Goal: Task Accomplishment & Management: Complete application form

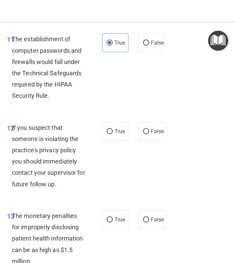
scroll to position [896, 0]
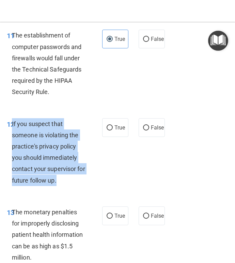
drag, startPoint x: 13, startPoint y: 134, endPoint x: 81, endPoint y: 189, distance: 88.4
click at [81, 186] on div "If you suspect that someone is violating the practice's privacy policy you shou…" at bounding box center [51, 152] width 79 height 68
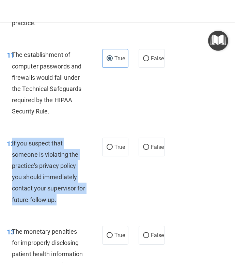
scroll to position [876, 0]
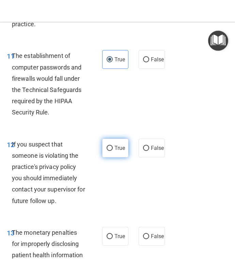
click at [110, 157] on label "True" at bounding box center [115, 148] width 26 height 19
click at [110, 151] on input "True" at bounding box center [110, 148] width 6 height 5
radio input "true"
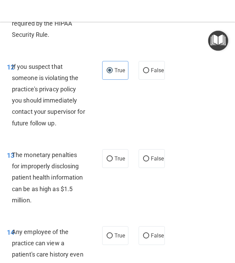
scroll to position [954, 0]
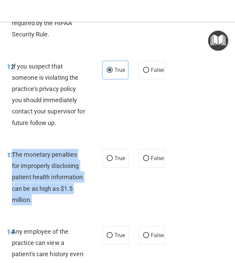
drag, startPoint x: 12, startPoint y: 168, endPoint x: 86, endPoint y: 214, distance: 87.0
click at [86, 205] on div "The monetary penalties for improperly disclosing patient health information can…" at bounding box center [51, 177] width 79 height 57
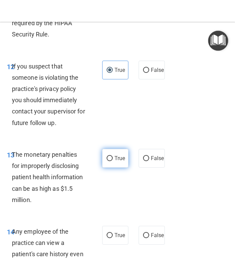
click at [114, 168] on label "True" at bounding box center [115, 158] width 26 height 19
click at [113, 161] on input "True" at bounding box center [110, 158] width 6 height 5
radio input "true"
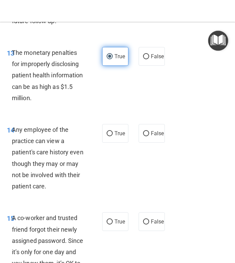
scroll to position [1059, 0]
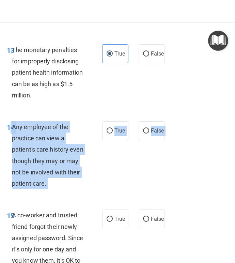
drag, startPoint x: 11, startPoint y: 138, endPoint x: 60, endPoint y: 208, distance: 85.1
click at [60, 201] on div "14 Any employee of the practice can view a patient's care history even though t…" at bounding box center [118, 157] width 232 height 88
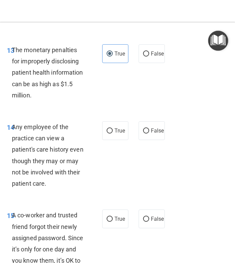
click at [37, 163] on span "Any employee of the practice can view a patient's care history even though they…" at bounding box center [48, 155] width 72 height 64
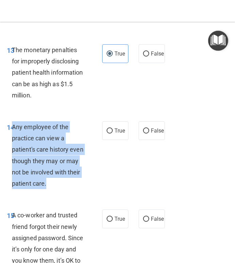
drag, startPoint x: 12, startPoint y: 137, endPoint x: 68, endPoint y: 202, distance: 85.8
click at [68, 192] on div "14 Any employee of the practice can view a patient's care history even though t…" at bounding box center [55, 156] width 116 height 71
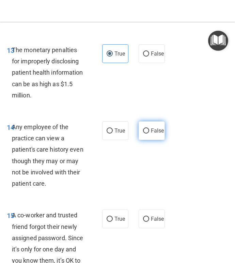
click at [160, 134] on span "False" at bounding box center [157, 130] width 13 height 6
click at [149, 134] on input "False" at bounding box center [146, 130] width 6 height 5
radio input "true"
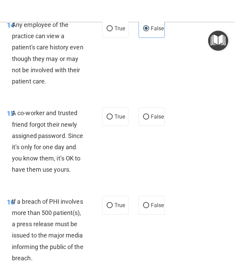
scroll to position [1161, 0]
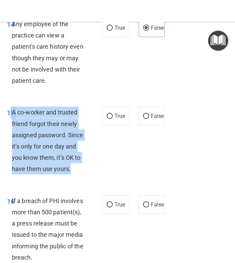
drag, startPoint x: 10, startPoint y: 124, endPoint x: 94, endPoint y: 183, distance: 103.3
click at [94, 178] on div "15 A co-worker and trusted friend forgot their newly assigned password. Since i…" at bounding box center [55, 142] width 116 height 71
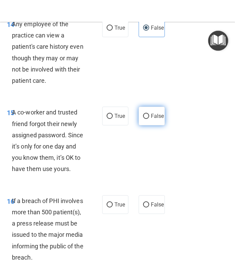
click at [149, 120] on label "False" at bounding box center [152, 116] width 26 height 19
click at [149, 119] on input "False" at bounding box center [146, 116] width 6 height 5
radio input "true"
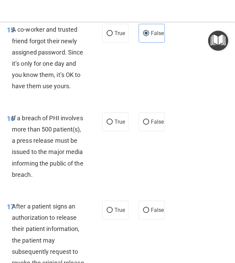
scroll to position [1246, 0]
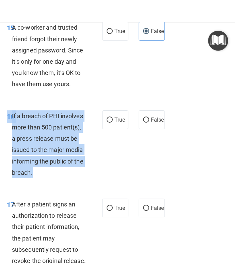
drag, startPoint x: 8, startPoint y: 127, endPoint x: 97, endPoint y: 185, distance: 106.2
click at [97, 182] on div "16 If a breach of PHI involves more than 500 patient(s), a press release must b…" at bounding box center [55, 145] width 116 height 71
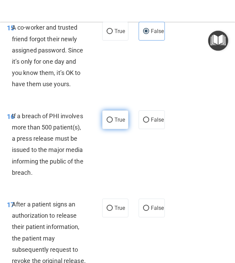
click at [111, 129] on label "True" at bounding box center [115, 119] width 26 height 19
click at [111, 123] on input "True" at bounding box center [110, 120] width 6 height 5
radio input "true"
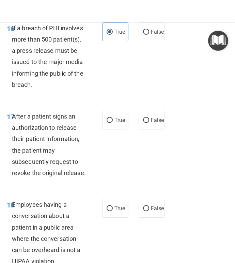
scroll to position [1353, 0]
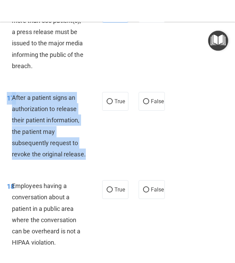
drag, startPoint x: 7, startPoint y: 108, endPoint x: 93, endPoint y: 173, distance: 107.0
click at [93, 163] on div "17 After a patient signs an authorization to release their patient information,…" at bounding box center [55, 127] width 116 height 71
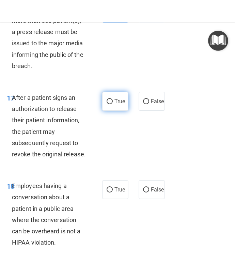
click at [113, 111] on label "True" at bounding box center [115, 101] width 26 height 19
click at [113, 104] on input "True" at bounding box center [110, 101] width 6 height 5
radio input "true"
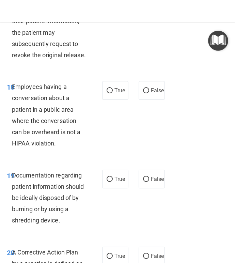
scroll to position [1457, 0]
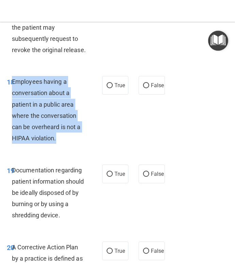
drag, startPoint x: 12, startPoint y: 93, endPoint x: 81, endPoint y: 158, distance: 94.7
click at [81, 147] on div "18 Employees having a conversation about a patient in a public area where the c…" at bounding box center [55, 111] width 116 height 71
click at [52, 133] on div "Employees having a conversation about a patient in a public area where the conv…" at bounding box center [51, 110] width 79 height 68
drag, startPoint x: 59, startPoint y: 150, endPoint x: 10, endPoint y: 92, distance: 75.7
click at [10, 92] on div "18 Employees having a conversation about a patient in a public area where the c…" at bounding box center [55, 111] width 116 height 71
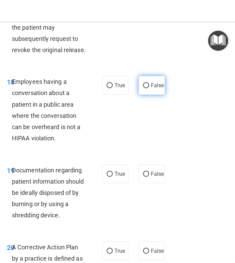
click at [144, 95] on label "False" at bounding box center [152, 85] width 26 height 19
click at [144, 88] on input "False" at bounding box center [146, 85] width 6 height 5
radio input "true"
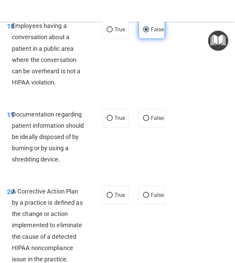
scroll to position [1514, 0]
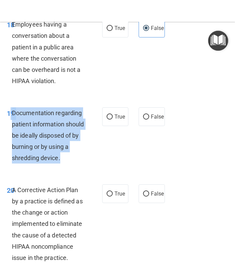
drag, startPoint x: 10, startPoint y: 124, endPoint x: 64, endPoint y: 168, distance: 69.1
click at [64, 167] on div "19 Documentation regarding patient information should be ideally disposed of by…" at bounding box center [55, 137] width 116 height 60
click at [111, 120] on input "True" at bounding box center [110, 116] width 6 height 5
radio input "true"
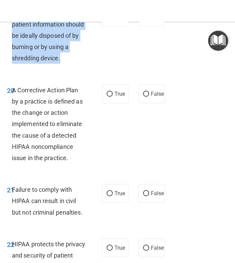
scroll to position [1615, 0]
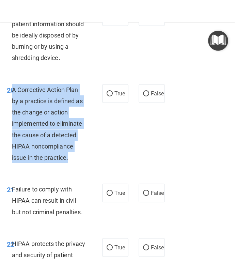
drag, startPoint x: 12, startPoint y: 101, endPoint x: 74, endPoint y: 176, distance: 97.5
click at [74, 167] on div "20 A Corrective Action Plan by a practice is defined as the change or action im…" at bounding box center [55, 125] width 116 height 83
click at [111, 96] on input "True" at bounding box center [110, 93] width 6 height 5
radio input "true"
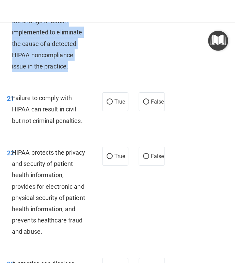
scroll to position [1714, 0]
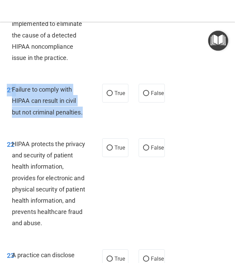
drag, startPoint x: 8, startPoint y: 99, endPoint x: 85, endPoint y: 130, distance: 83.1
click at [85, 121] on div "21 Failure to comply with HIPAA can result in civil but not criminal penalties." at bounding box center [55, 102] width 116 height 37
click at [49, 99] on span "Failure to comply with HIPAA can result in civil but not criminal penalties." at bounding box center [47, 101] width 71 height 30
drag, startPoint x: 6, startPoint y: 101, endPoint x: 9, endPoint y: 95, distance: 6.7
click at [9, 95] on div "21" at bounding box center [7, 90] width 10 height 13
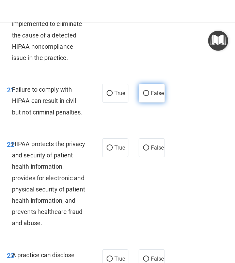
click at [151, 103] on label "False" at bounding box center [152, 93] width 26 height 19
click at [149, 96] on input "False" at bounding box center [146, 93] width 6 height 5
radio input "true"
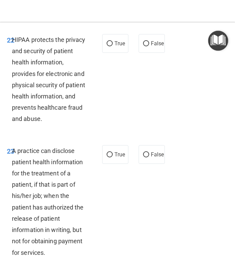
scroll to position [1820, 0]
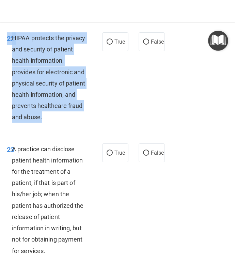
drag, startPoint x: 8, startPoint y: 48, endPoint x: 73, endPoint y: 132, distance: 105.8
click at [73, 126] on div "22 HIPAA protects the privacy and security of patient health information, provi…" at bounding box center [55, 79] width 116 height 94
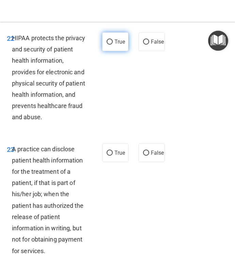
click at [118, 45] on span "True" at bounding box center [119, 41] width 11 height 6
click at [113, 45] on input "True" at bounding box center [110, 42] width 6 height 5
radio input "true"
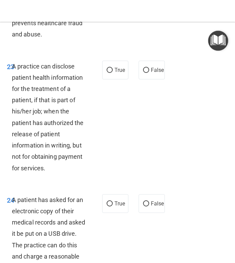
scroll to position [1903, 0]
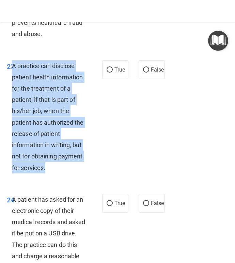
drag, startPoint x: 13, startPoint y: 77, endPoint x: 75, endPoint y: 184, distance: 123.6
click at [75, 173] on div "A practice can disclose patient health information for the treatment of a patie…" at bounding box center [51, 116] width 79 height 113
click at [146, 73] on input "False" at bounding box center [146, 69] width 6 height 5
radio input "true"
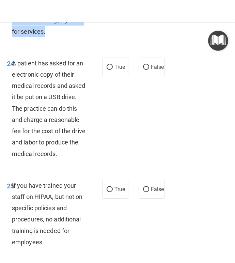
scroll to position [2044, 0]
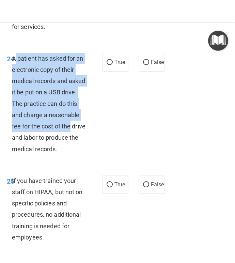
drag, startPoint x: 15, startPoint y: 70, endPoint x: 73, endPoint y: 137, distance: 88.2
click at [73, 137] on div "A patient has asked for an electronic copy of their medical records and asked i…" at bounding box center [51, 104] width 79 height 102
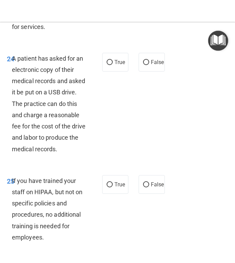
click at [72, 155] on div "A patient has asked for an electronic copy of their medical records and asked i…" at bounding box center [51, 104] width 79 height 102
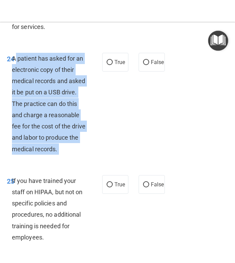
drag, startPoint x: 72, startPoint y: 165, endPoint x: 15, endPoint y: 72, distance: 108.9
click at [15, 72] on div "A patient has asked for an electronic copy of their medical records and asked i…" at bounding box center [51, 104] width 79 height 102
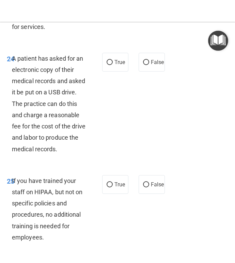
drag, startPoint x: 12, startPoint y: 69, endPoint x: 81, endPoint y: 161, distance: 115.1
click at [81, 155] on div "A patient has asked for an electronic copy of their medical records and asked i…" at bounding box center [51, 104] width 79 height 102
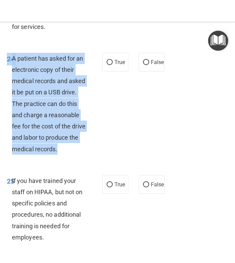
drag, startPoint x: 75, startPoint y: 161, endPoint x: 6, endPoint y: 65, distance: 118.1
click at [6, 65] on div "24 A patient has asked for an electronic copy of their medical records and aske…" at bounding box center [55, 105] width 116 height 105
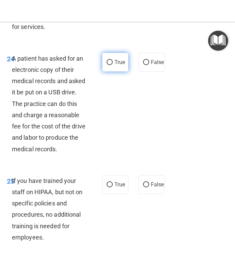
click at [115, 65] on span "True" at bounding box center [119, 62] width 11 height 6
click at [113, 65] on input "True" at bounding box center [110, 62] width 6 height 5
radio input "true"
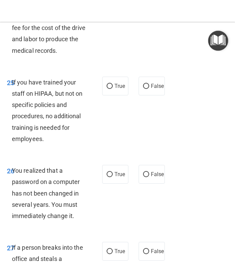
scroll to position [2144, 0]
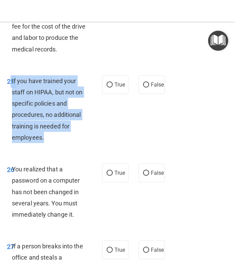
drag, startPoint x: 10, startPoint y: 92, endPoint x: 71, endPoint y: 154, distance: 87.0
click at [71, 146] on div "25 If you have trained your staff on HIPAA, but not on specific policies and pr…" at bounding box center [55, 110] width 116 height 71
click at [146, 88] on input "False" at bounding box center [146, 84] width 6 height 5
radio input "true"
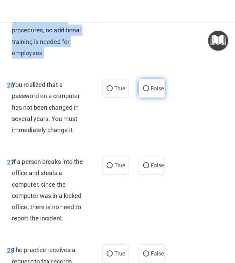
scroll to position [2232, 0]
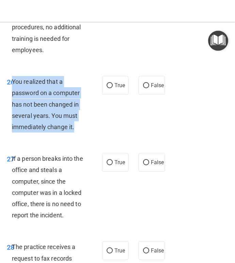
drag, startPoint x: 12, startPoint y: 93, endPoint x: 79, endPoint y: 137, distance: 79.9
click at [79, 133] on div "You realized that a password on a computer has not been changed in several year…" at bounding box center [51, 104] width 79 height 57
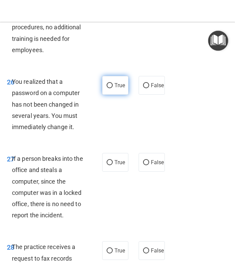
click at [115, 89] on span "True" at bounding box center [119, 85] width 11 height 6
click at [113, 88] on input "True" at bounding box center [110, 85] width 6 height 5
radio input "true"
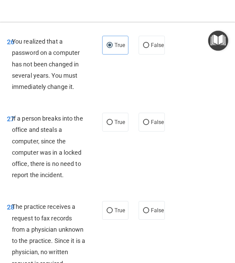
scroll to position [2282, 0]
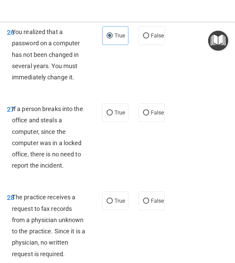
drag, startPoint x: 12, startPoint y: 121, endPoint x: 94, endPoint y: 187, distance: 105.6
click at [94, 183] on div "27 If a person breaks into the office and steals a computer, since the computer…" at bounding box center [118, 139] width 232 height 88
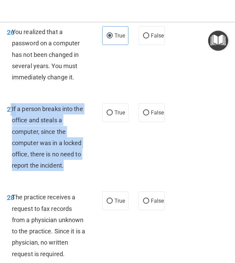
drag, startPoint x: 67, startPoint y: 178, endPoint x: 10, endPoint y: 120, distance: 80.9
click at [10, 120] on div "27 If a person breaks into the office and steals a computer, since the computer…" at bounding box center [55, 138] width 116 height 71
click at [30, 146] on span "If a person breaks into the office and steals a computer, since the computer wa…" at bounding box center [47, 137] width 71 height 64
drag, startPoint x: 67, startPoint y: 181, endPoint x: 11, endPoint y: 119, distance: 83.4
click at [11, 119] on div "27 If a person breaks into the office and steals a computer, since the computer…" at bounding box center [55, 138] width 116 height 71
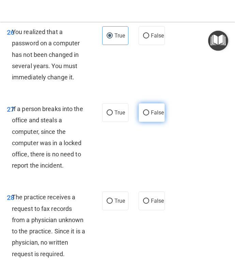
click at [150, 122] on label "False" at bounding box center [152, 112] width 26 height 19
click at [149, 115] on input "False" at bounding box center [146, 112] width 6 height 5
radio input "true"
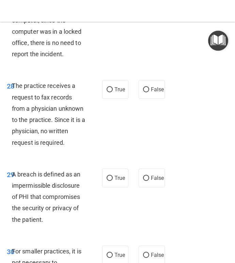
scroll to position [2394, 0]
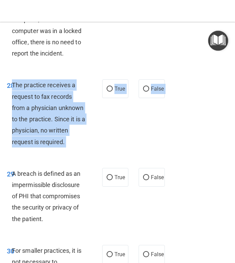
drag, startPoint x: 12, startPoint y: 96, endPoint x: 77, endPoint y: 171, distance: 99.8
click at [46, 119] on span "The practice receives a request to fax records from a physician unknown to the …" at bounding box center [48, 113] width 73 height 64
drag, startPoint x: 67, startPoint y: 153, endPoint x: 4, endPoint y: 98, distance: 83.6
click at [4, 98] on div "28 The practice receives a request to fax records from a physician unknown to t…" at bounding box center [55, 114] width 116 height 71
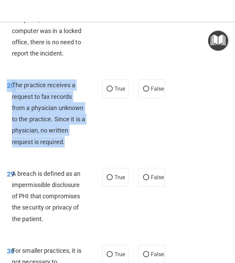
click at [29, 111] on span "The practice receives a request to fax records from a physician unknown to the …" at bounding box center [48, 113] width 73 height 64
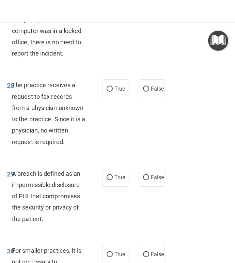
drag, startPoint x: 12, startPoint y: 97, endPoint x: 68, endPoint y: 168, distance: 90.7
click at [68, 159] on div "28 The practice receives a request to fax records from a physician unknown to t…" at bounding box center [118, 115] width 232 height 88
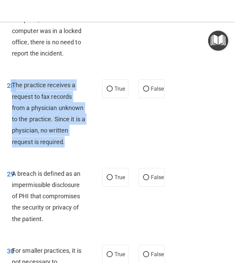
drag, startPoint x: 69, startPoint y: 155, endPoint x: 12, endPoint y: 95, distance: 83.9
click at [12, 95] on div "28 The practice receives a request to fax records from a physician unknown to t…" at bounding box center [55, 114] width 116 height 71
click at [25, 103] on div "The practice receives a request to fax records from a physician unknown to the …" at bounding box center [51, 113] width 79 height 68
drag, startPoint x: 12, startPoint y: 96, endPoint x: 74, endPoint y: 158, distance: 87.2
click at [74, 147] on div "The practice receives a request to fax records from a physician unknown to the …" at bounding box center [51, 113] width 79 height 68
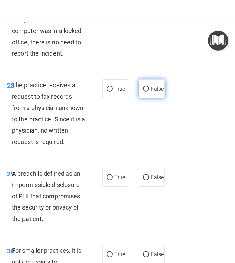
click at [150, 98] on label "False" at bounding box center [152, 88] width 26 height 19
click at [149, 92] on input "False" at bounding box center [146, 89] width 6 height 5
radio input "true"
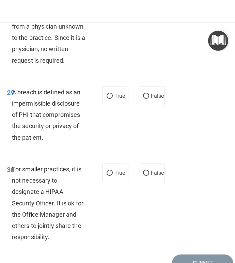
scroll to position [2484, 0]
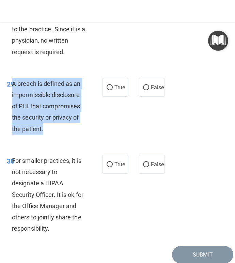
drag, startPoint x: 12, startPoint y: 95, endPoint x: 53, endPoint y: 136, distance: 58.3
click at [53, 135] on div "A breach is defined as an impermissible disclosure of PHI that compromises the …" at bounding box center [51, 106] width 79 height 57
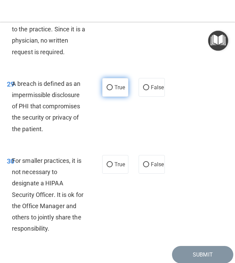
click at [114, 97] on label "True" at bounding box center [115, 87] width 26 height 19
click at [113, 90] on input "True" at bounding box center [110, 87] width 6 height 5
radio input "true"
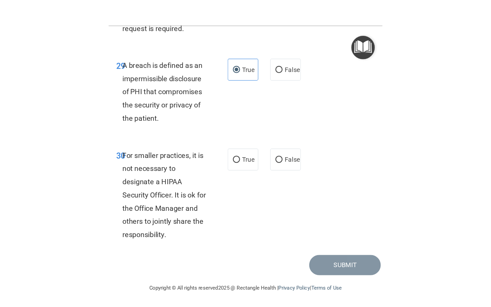
scroll to position [2523, 0]
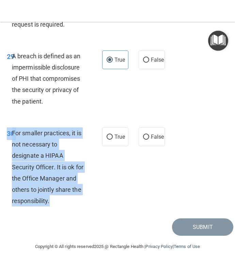
drag, startPoint x: 8, startPoint y: 133, endPoint x: 96, endPoint y: 202, distance: 111.8
click at [96, 202] on div "30 For smaller practices, it is not necessary to designate a HIPAA Security Off…" at bounding box center [55, 168] width 116 height 83
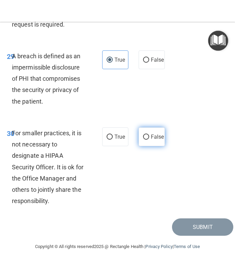
click at [153, 138] on span "False" at bounding box center [157, 137] width 13 height 6
click at [149, 138] on input "False" at bounding box center [146, 137] width 6 height 5
radio input "true"
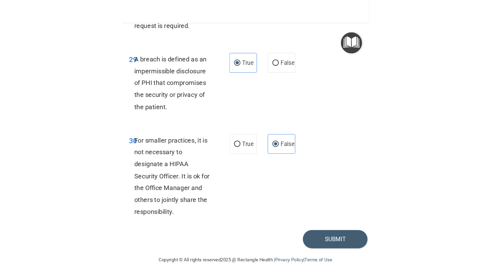
scroll to position [1687, 0]
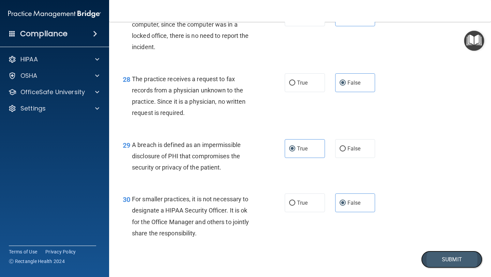
click at [235, 263] on button "Submit" at bounding box center [451, 258] width 61 height 17
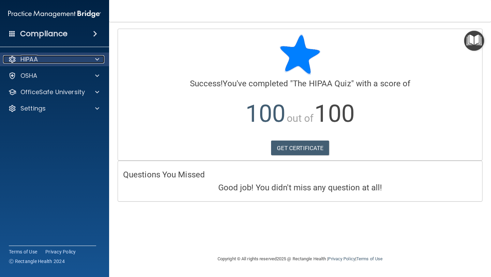
click at [55, 61] on div "HIPAA" at bounding box center [45, 59] width 84 height 8
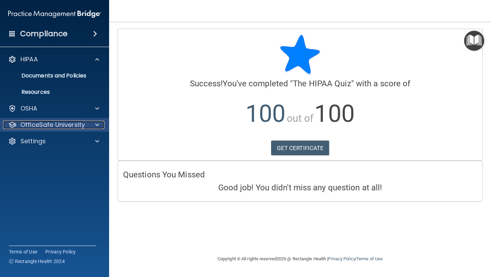
click at [59, 124] on p "OfficeSafe University" at bounding box center [52, 125] width 64 height 8
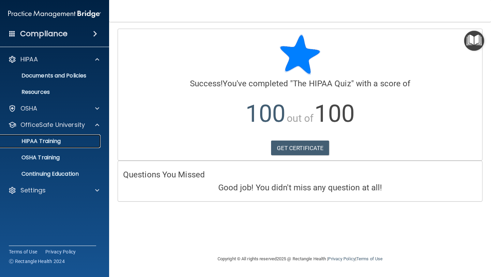
click at [61, 139] on div "HIPAA Training" at bounding box center [50, 141] width 93 height 7
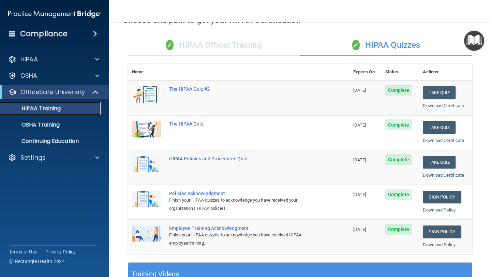
scroll to position [34, 0]
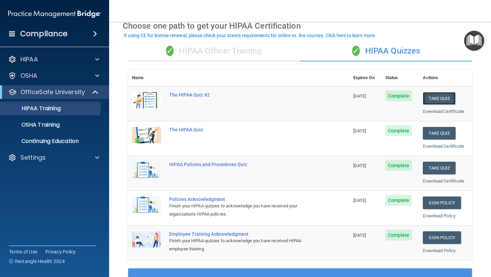
click at [235, 98] on button "Take Quiz" at bounding box center [438, 98] width 33 height 13
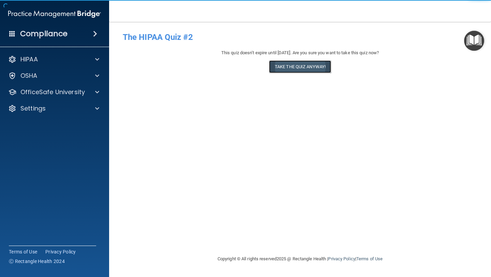
click at [235, 66] on button "Take the quiz anyway!" at bounding box center [300, 66] width 62 height 13
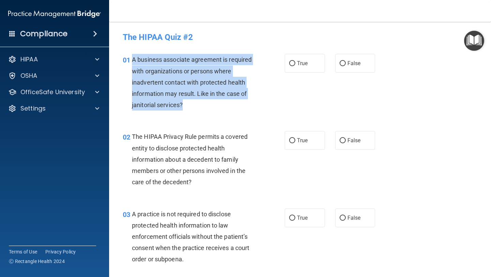
drag, startPoint x: 132, startPoint y: 60, endPoint x: 205, endPoint y: 111, distance: 89.4
click at [205, 111] on div "01 A business associate agreement is required with organizations or persons whe…" at bounding box center [203, 84] width 182 height 60
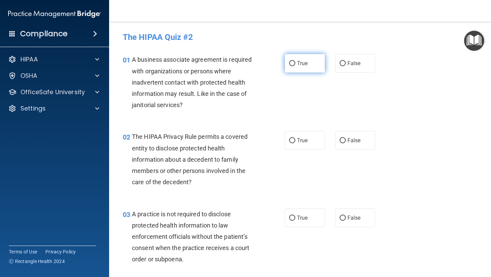
click at [235, 68] on label "True" at bounding box center [304, 63] width 40 height 19
click at [235, 66] on input "True" at bounding box center [292, 63] width 6 height 5
radio input "true"
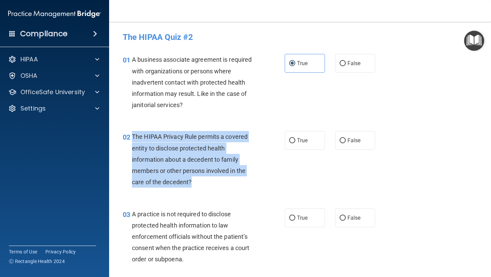
drag, startPoint x: 130, startPoint y: 135, endPoint x: 203, endPoint y: 181, distance: 85.8
click at [203, 181] on div "02 The HIPAA Privacy Rule permits a covered entity to disclose protected health…" at bounding box center [203, 161] width 182 height 60
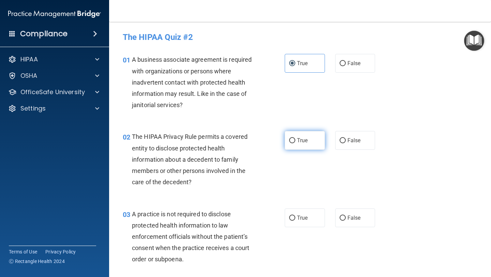
click at [235, 138] on span "True" at bounding box center [302, 140] width 11 height 6
click at [235, 138] on input "True" at bounding box center [292, 140] width 6 height 5
radio input "true"
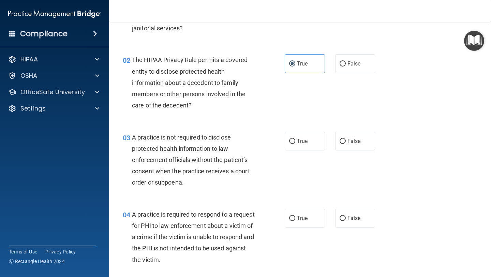
scroll to position [90, 0]
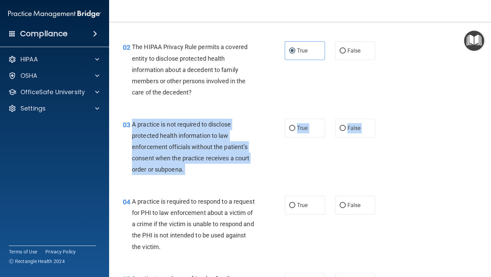
drag, startPoint x: 132, startPoint y: 124, endPoint x: 182, endPoint y: 185, distance: 78.0
click at [182, 185] on div "03 A practice is not required to disclose protected health information to law e…" at bounding box center [300, 148] width 365 height 77
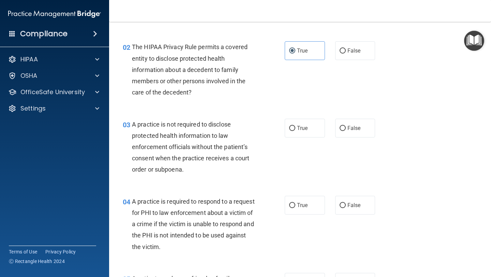
click at [172, 149] on span "A practice is not required to disclose protected health information to law enfo…" at bounding box center [190, 147] width 117 height 52
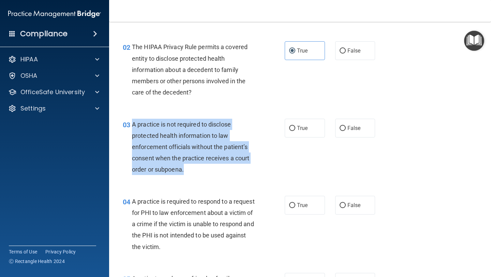
drag, startPoint x: 188, startPoint y: 171, endPoint x: 130, endPoint y: 123, distance: 75.2
click at [130, 123] on div "03 A practice is not required to disclose protected health information to law e…" at bounding box center [203, 149] width 182 height 60
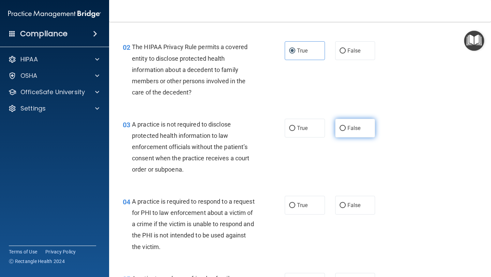
click at [235, 126] on span "False" at bounding box center [353, 128] width 13 height 6
click at [235, 126] on input "False" at bounding box center [342, 128] width 6 height 5
radio input "true"
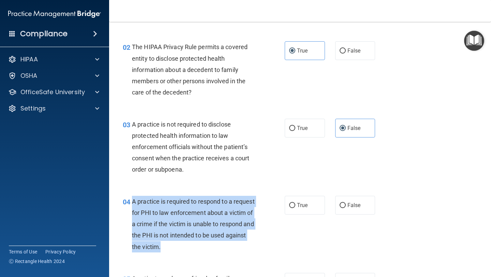
drag, startPoint x: 133, startPoint y: 199, endPoint x: 162, endPoint y: 246, distance: 55.4
click at [162, 246] on div "A practice is required to respond to a request for PHI to law enforcement about…" at bounding box center [196, 224] width 129 height 57
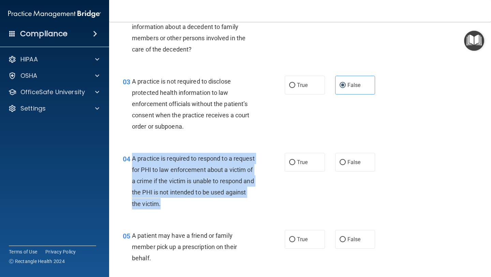
scroll to position [136, 0]
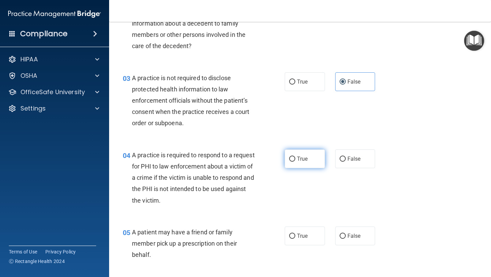
click at [235, 159] on span "True" at bounding box center [302, 158] width 11 height 6
click at [235, 159] on input "True" at bounding box center [292, 158] width 6 height 5
radio input "true"
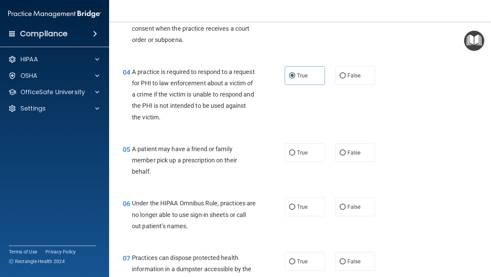
scroll to position [222, 0]
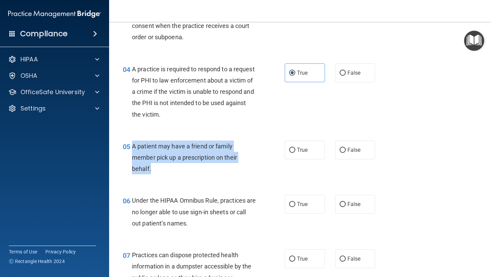
drag, startPoint x: 134, startPoint y: 146, endPoint x: 153, endPoint y: 173, distance: 32.9
click at [153, 173] on div "A patient may have a friend or family member pick up a prescription on their be…" at bounding box center [196, 157] width 129 height 34
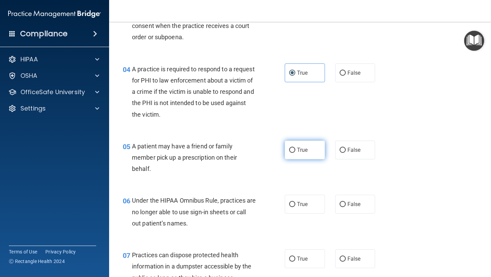
click at [235, 148] on span "True" at bounding box center [302, 149] width 11 height 6
click at [235, 148] on input "True" at bounding box center [292, 150] width 6 height 5
radio input "true"
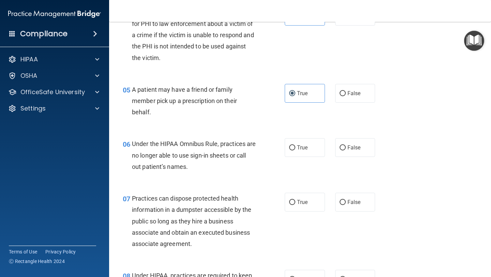
scroll to position [281, 0]
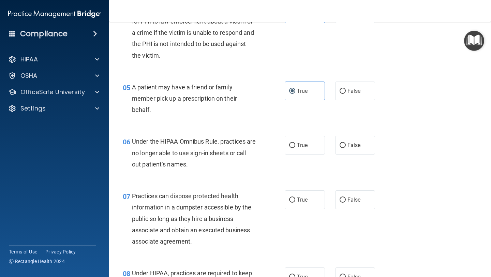
click at [132, 139] on div "06" at bounding box center [125, 142] width 14 height 13
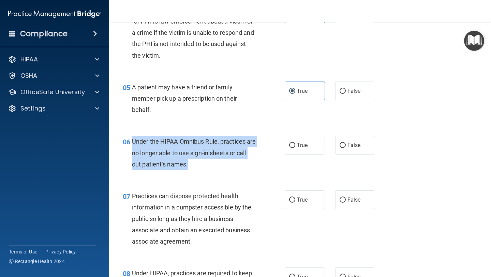
drag, startPoint x: 131, startPoint y: 140, endPoint x: 204, endPoint y: 171, distance: 79.9
click at [204, 171] on div "06 Under the HIPAA Omnibus Rule, practices are no longer able to use sign-in sh…" at bounding box center [203, 154] width 182 height 37
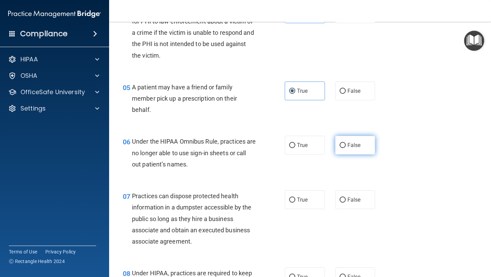
click at [235, 145] on span "False" at bounding box center [353, 145] width 13 height 6
click at [235, 145] on input "False" at bounding box center [342, 145] width 6 height 5
radio input "true"
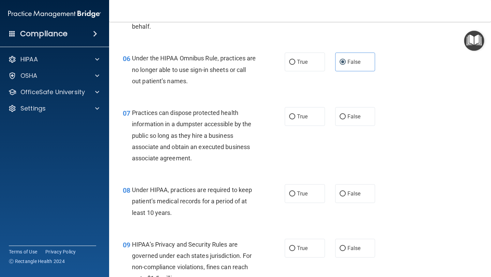
scroll to position [368, 0]
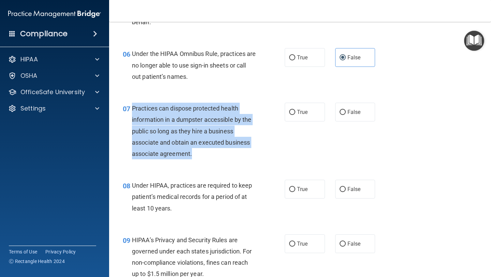
drag, startPoint x: 133, startPoint y: 108, endPoint x: 196, endPoint y: 160, distance: 81.8
click at [196, 160] on div "07 Practices can dispose protected health information in a dumpster accessible …" at bounding box center [203, 133] width 182 height 60
click at [164, 119] on span "Practices can dispose protected health information in a dumpster accessible by …" at bounding box center [191, 131] width 119 height 52
drag, startPoint x: 133, startPoint y: 109, endPoint x: 199, endPoint y: 159, distance: 83.1
click at [199, 159] on div "07 Practices can dispose protected health information in a dumpster accessible …" at bounding box center [203, 133] width 182 height 60
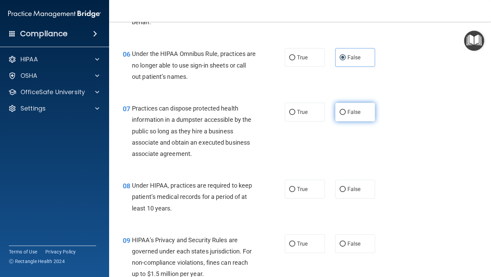
click at [235, 114] on label "False" at bounding box center [355, 112] width 40 height 19
click at [235, 114] on input "False" at bounding box center [342, 112] width 6 height 5
radio input "true"
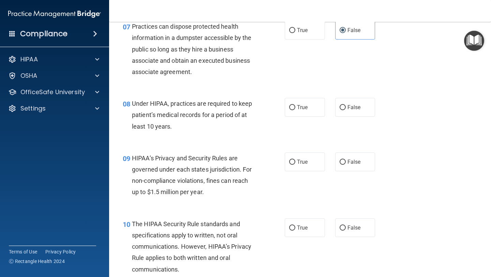
scroll to position [453, 0]
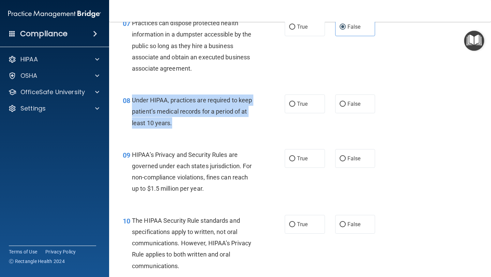
drag, startPoint x: 131, startPoint y: 99, endPoint x: 177, endPoint y: 123, distance: 52.1
click at [177, 123] on div "08 Under HIPAA, practices are required to keep patient’s medical records for a …" at bounding box center [203, 112] width 182 height 37
click at [153, 116] on div "Under HIPAA, practices are required to keep patient’s medical records for a per…" at bounding box center [196, 111] width 129 height 34
drag, startPoint x: 174, startPoint y: 124, endPoint x: 134, endPoint y: 96, distance: 49.6
click at [134, 96] on div "Under HIPAA, practices are required to keep patient’s medical records for a per…" at bounding box center [196, 111] width 129 height 34
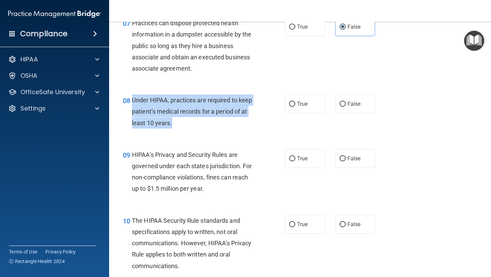
click at [143, 102] on span "Under HIPAA, practices are required to keep patient’s medical records for a per…" at bounding box center [192, 111] width 120 height 30
drag, startPoint x: 132, startPoint y: 100, endPoint x: 195, endPoint y: 122, distance: 66.6
click at [195, 122] on div "Under HIPAA, practices are required to keep patient’s medical records for a per…" at bounding box center [196, 111] width 129 height 34
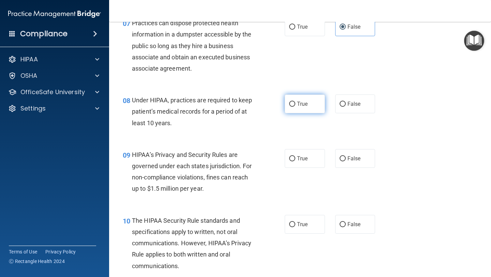
click at [235, 106] on label "True" at bounding box center [304, 103] width 40 height 19
click at [235, 106] on input "True" at bounding box center [292, 104] width 6 height 5
radio input "true"
click at [235, 127] on div "Under HIPAA, practices are required to keep patient’s medical records for a per…" at bounding box center [196, 111] width 129 height 34
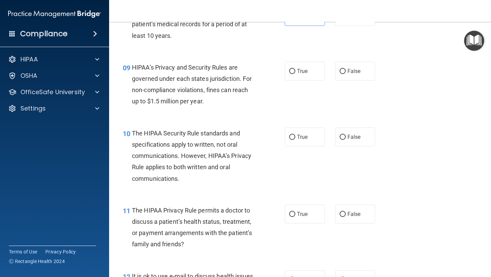
scroll to position [544, 0]
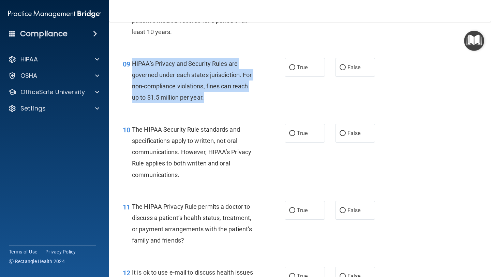
drag, startPoint x: 133, startPoint y: 64, endPoint x: 235, endPoint y: 99, distance: 108.3
click at [235, 99] on div "HIPAA’s Privacy and Security Rules are governed under each states jurisdiction.…" at bounding box center [196, 80] width 129 height 45
click at [235, 68] on input "True" at bounding box center [292, 67] width 6 height 5
radio input "true"
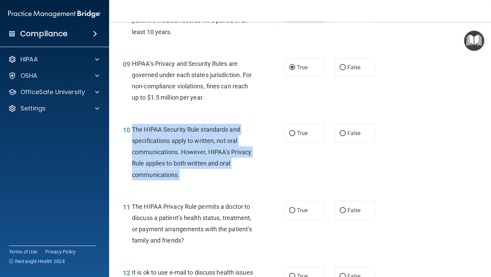
drag, startPoint x: 132, startPoint y: 129, endPoint x: 201, endPoint y: 177, distance: 84.6
click at [201, 177] on div "10 The HIPAA Security Rule standards and specifications apply to written, not o…" at bounding box center [203, 154] width 182 height 60
click at [235, 134] on input "True" at bounding box center [292, 133] width 6 height 5
radio input "true"
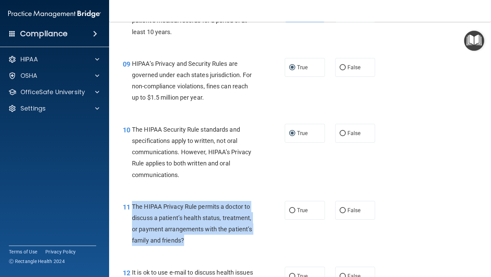
drag, startPoint x: 132, startPoint y: 205, endPoint x: 210, endPoint y: 241, distance: 85.7
click at [210, 241] on div "The HIPAA Privacy Rule permits a doctor to discuss a patient’s health status, t…" at bounding box center [196, 223] width 129 height 45
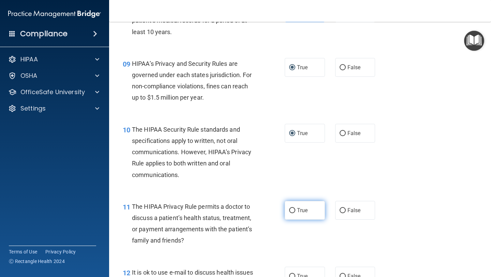
click at [235, 205] on label "True" at bounding box center [304, 210] width 40 height 19
click at [235, 208] on input "True" at bounding box center [292, 210] width 6 height 5
radio input "true"
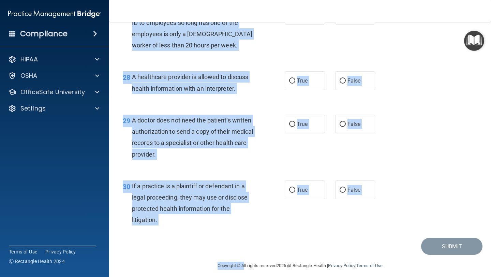
scroll to position [1694, 0]
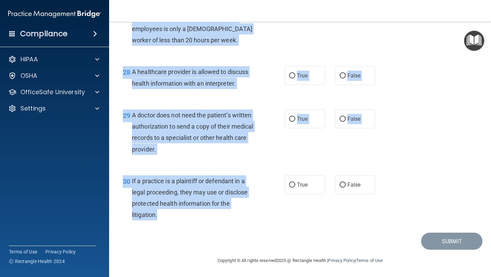
drag, startPoint x: 132, startPoint y: 143, endPoint x: 256, endPoint y: 217, distance: 144.7
copy div "It is ok to use e-mail to discuss health issues and treatment plans with patien…"
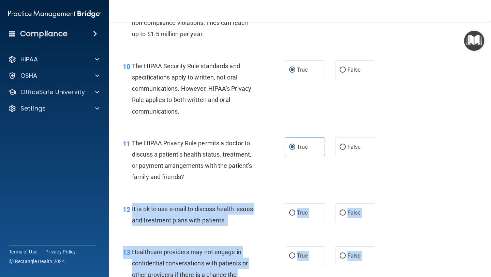
scroll to position [599, 0]
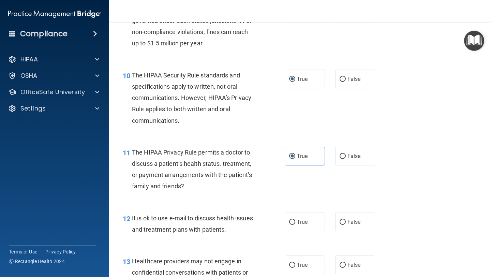
click at [235, 139] on div "11 The HIPAA Privacy Rule permits a doctor to discuss a patient’s health status…" at bounding box center [300, 171] width 365 height 66
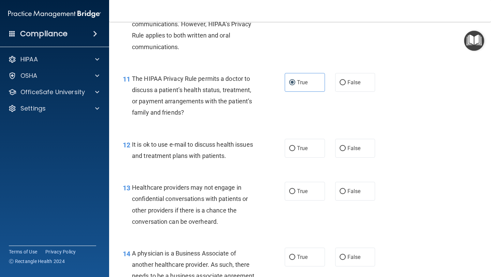
scroll to position [673, 0]
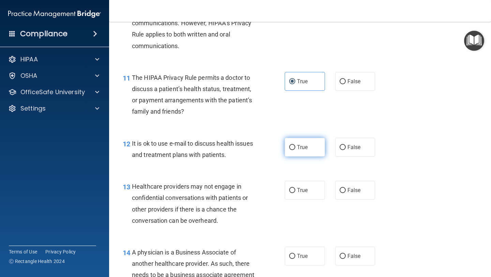
click at [235, 146] on span "True" at bounding box center [302, 147] width 11 height 6
click at [235, 146] on input "True" at bounding box center [292, 147] width 6 height 5
radio input "true"
click at [235, 192] on input "False" at bounding box center [342, 190] width 6 height 5
radio input "true"
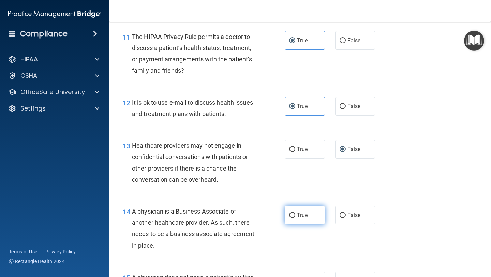
click at [235, 219] on label "True" at bounding box center [304, 214] width 40 height 19
click at [235, 218] on input "True" at bounding box center [292, 215] width 6 height 5
radio input "true"
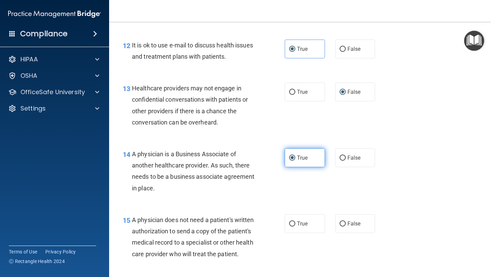
scroll to position [772, 0]
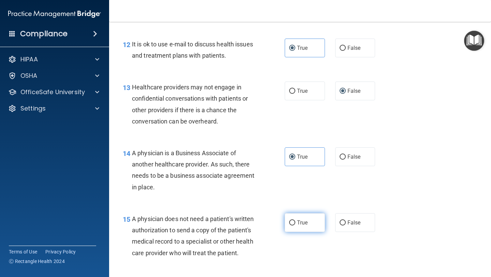
click at [235, 219] on span "True" at bounding box center [302, 222] width 11 height 6
click at [235, 220] on input "True" at bounding box center [292, 222] width 6 height 5
radio input "true"
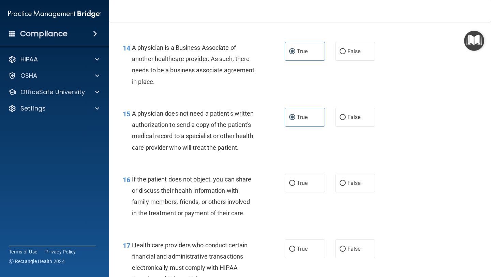
scroll to position [896, 0]
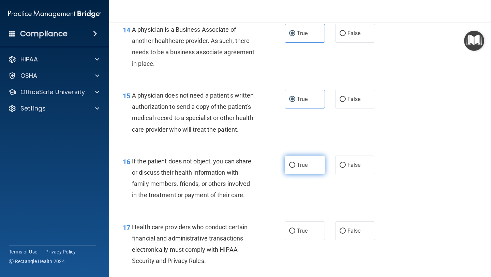
click at [235, 167] on span "True" at bounding box center [302, 164] width 11 height 6
click at [235, 167] on input "True" at bounding box center [292, 165] width 6 height 5
radio input "true"
click at [235, 232] on span "True" at bounding box center [302, 230] width 11 height 6
click at [235, 232] on input "True" at bounding box center [292, 230] width 6 height 5
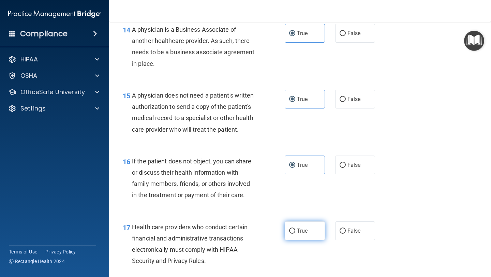
radio input "true"
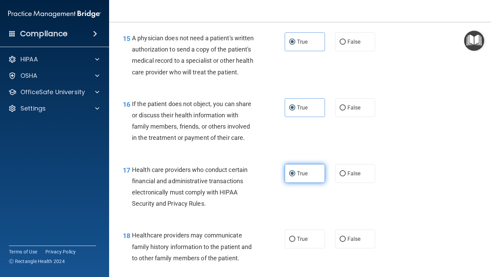
scroll to position [954, 0]
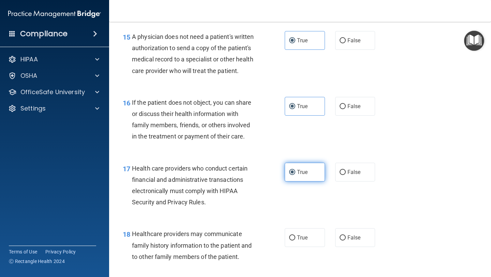
click at [235, 232] on label "True" at bounding box center [304, 237] width 40 height 19
click at [235, 235] on input "True" at bounding box center [292, 237] width 6 height 5
radio input "true"
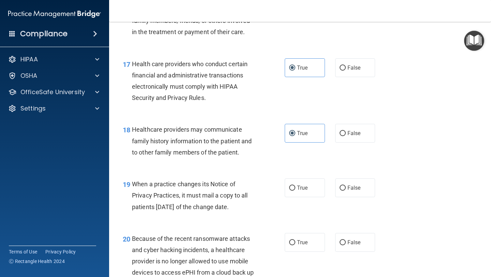
scroll to position [1071, 0]
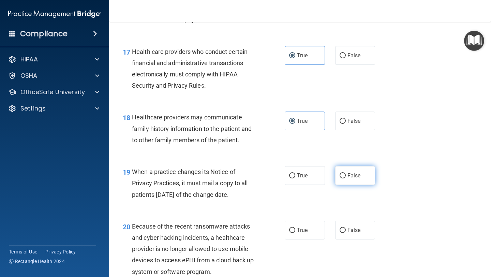
click at [235, 180] on label "False" at bounding box center [355, 175] width 40 height 19
click at [235, 178] on input "False" at bounding box center [342, 175] width 6 height 5
radio input "true"
click at [235, 230] on span "False" at bounding box center [353, 230] width 13 height 6
click at [235, 230] on input "False" at bounding box center [342, 230] width 6 height 5
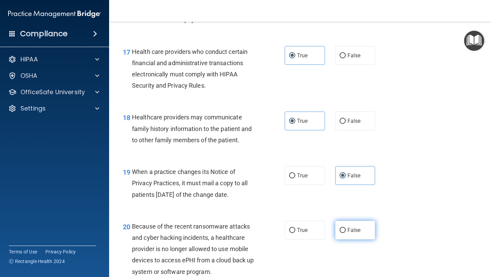
radio input "true"
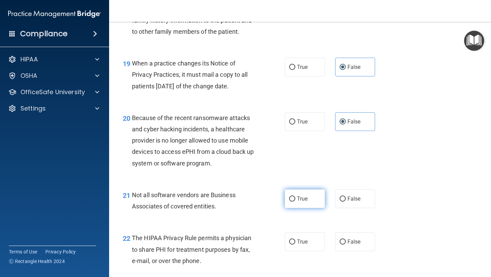
click at [235, 202] on label "True" at bounding box center [304, 198] width 40 height 19
click at [235, 201] on input "True" at bounding box center [292, 198] width 6 height 5
radio input "true"
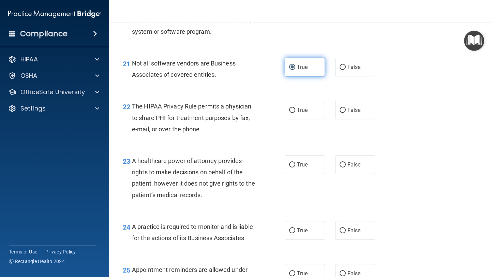
scroll to position [1313, 0]
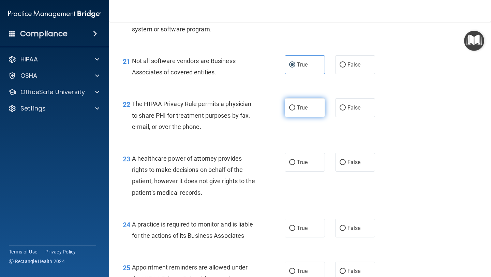
click at [235, 107] on label "True" at bounding box center [304, 107] width 40 height 19
click at [235, 107] on input "True" at bounding box center [292, 107] width 6 height 5
radio input "true"
click at [235, 163] on label "False" at bounding box center [355, 162] width 40 height 19
click at [235, 163] on input "False" at bounding box center [342, 162] width 6 height 5
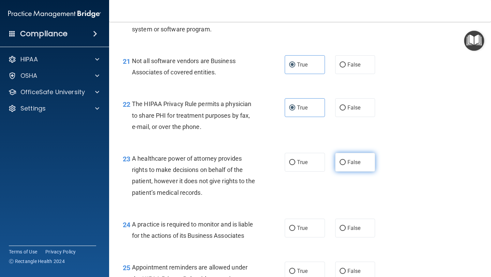
radio input "true"
click at [235, 224] on label "True" at bounding box center [304, 227] width 40 height 19
click at [235, 226] on input "True" at bounding box center [292, 228] width 6 height 5
radio input "true"
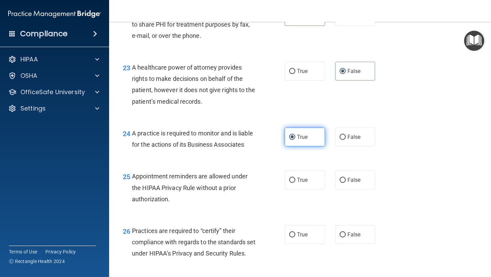
scroll to position [1406, 0]
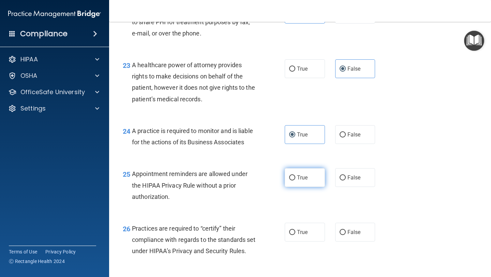
click at [235, 184] on label "True" at bounding box center [304, 177] width 40 height 19
click at [235, 180] on input "True" at bounding box center [292, 177] width 6 height 5
radio input "true"
click at [235, 234] on label "False" at bounding box center [355, 231] width 40 height 19
click at [235, 234] on input "False" at bounding box center [342, 232] width 6 height 5
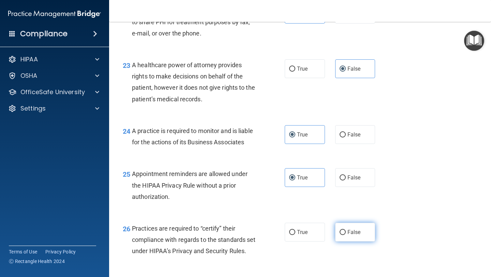
radio input "true"
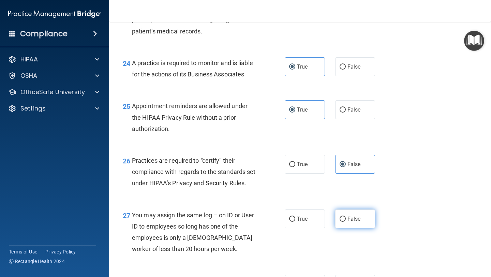
click at [235, 221] on input "False" at bounding box center [342, 218] width 6 height 5
radio input "true"
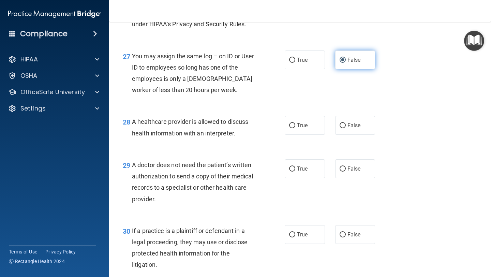
scroll to position [1636, 0]
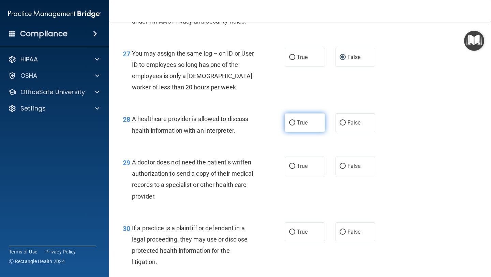
click at [235, 126] on span "True" at bounding box center [302, 122] width 11 height 6
click at [235, 125] on input "True" at bounding box center [292, 122] width 6 height 5
radio input "true"
click at [235, 173] on label "True" at bounding box center [304, 165] width 40 height 19
click at [235, 169] on input "True" at bounding box center [292, 166] width 6 height 5
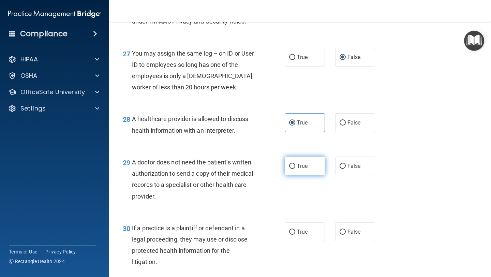
radio input "true"
click at [235, 235] on span "True" at bounding box center [302, 231] width 11 height 6
click at [235, 234] on input "True" at bounding box center [292, 231] width 6 height 5
radio input "true"
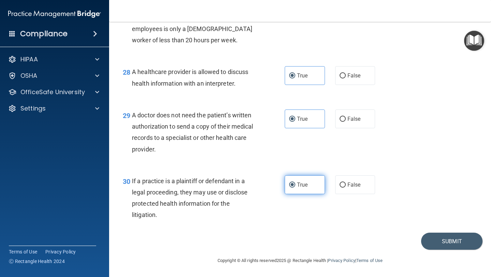
scroll to position [1694, 0]
click at [235, 242] on button "Submit" at bounding box center [451, 240] width 61 height 17
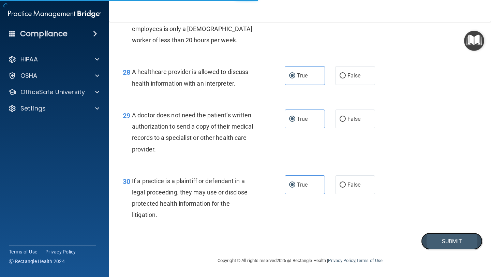
click at [235, 241] on button "Submit" at bounding box center [451, 240] width 61 height 17
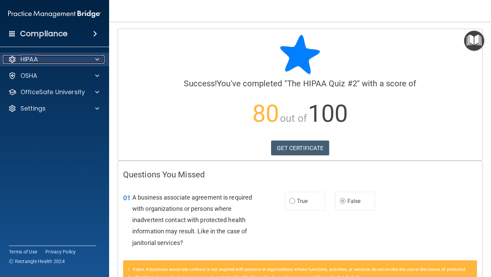
click at [44, 60] on div "HIPAA" at bounding box center [45, 59] width 84 height 8
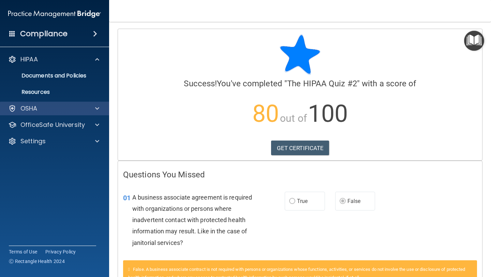
click at [57, 113] on div "OSHA" at bounding box center [54, 109] width 109 height 14
click at [98, 108] on span at bounding box center [97, 108] width 4 height 8
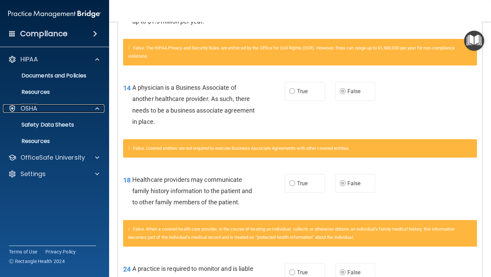
scroll to position [522, 0]
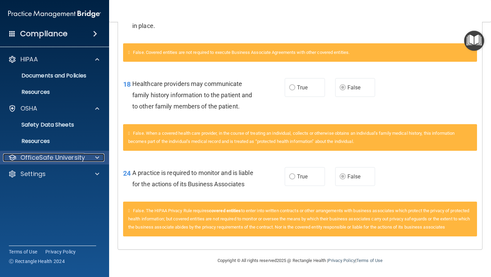
click at [54, 160] on p "OfficeSafe University" at bounding box center [52, 157] width 64 height 8
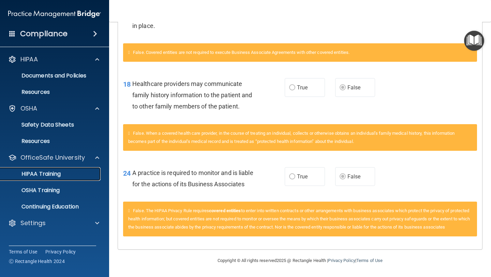
click at [65, 178] on link "HIPAA Training" at bounding box center [46, 174] width 107 height 14
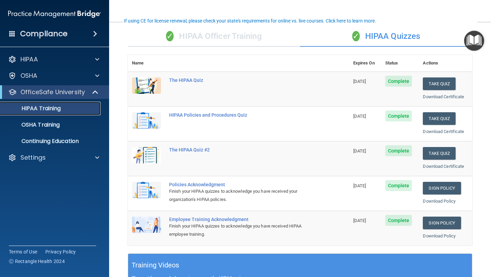
scroll to position [55, 0]
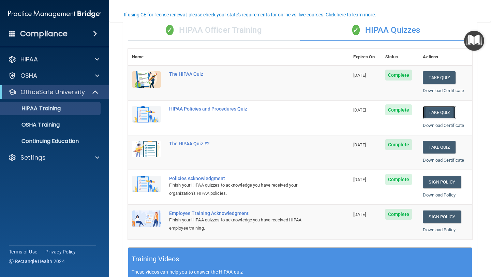
click at [235, 111] on button "Take Quiz" at bounding box center [438, 112] width 33 height 13
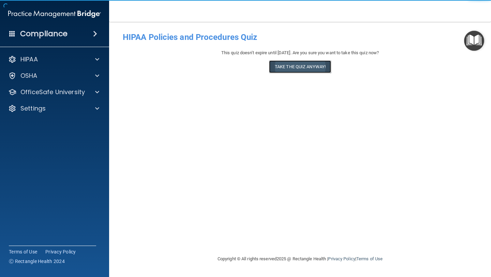
click at [235, 67] on button "Take the quiz anyway!" at bounding box center [300, 66] width 62 height 13
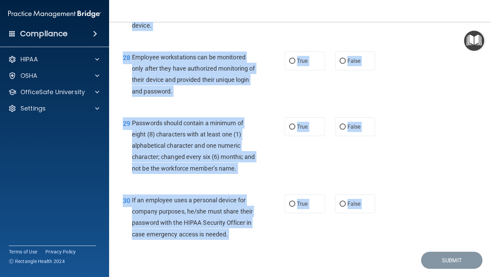
scroll to position [1853, 0]
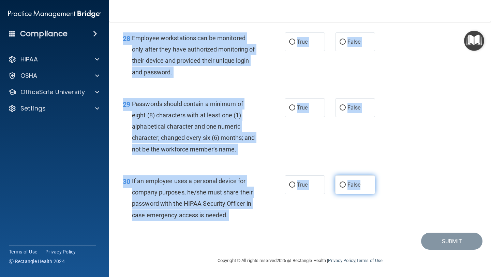
drag, startPoint x: 132, startPoint y: 59, endPoint x: 373, endPoint y: 186, distance: 272.5
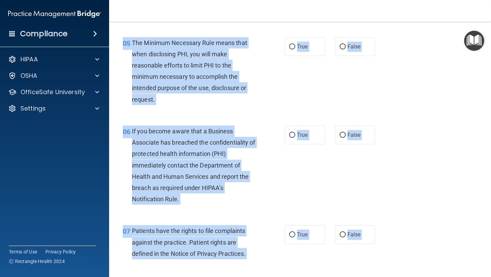
scroll to position [0, 0]
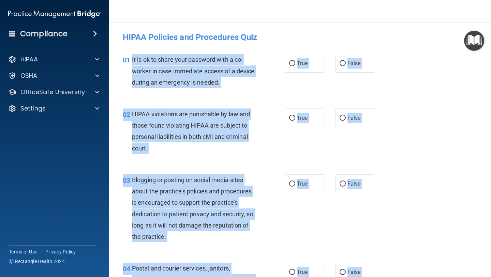
copy div "It is ok to share your password with a co-worker in case immediate access of a …"
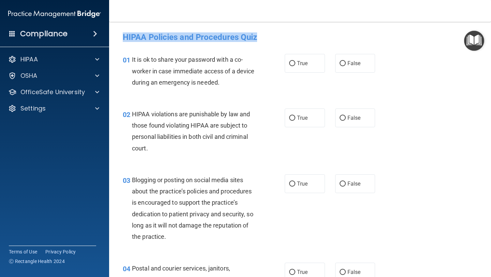
drag, startPoint x: 120, startPoint y: 34, endPoint x: 279, endPoint y: 39, distance: 159.2
click at [235, 39] on div "HIPAA Policies and Procedures Quiz" at bounding box center [300, 37] width 365 height 17
copy h4 "HIPAA Policies and Procedures Quiz"
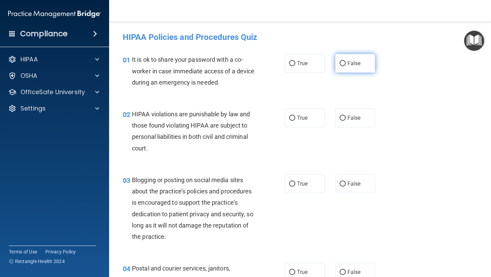
click at [235, 68] on label "False" at bounding box center [355, 63] width 40 height 19
click at [235, 66] on input "False" at bounding box center [342, 63] width 6 height 5
radio input "true"
click at [235, 125] on label "True" at bounding box center [304, 117] width 40 height 19
click at [235, 121] on input "True" at bounding box center [292, 117] width 6 height 5
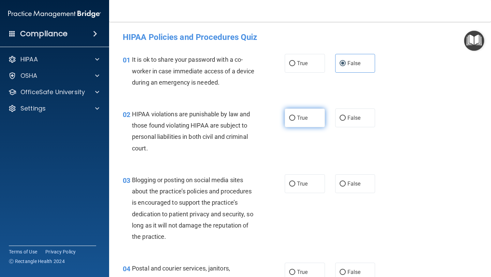
radio input "true"
click at [235, 180] on label "False" at bounding box center [355, 183] width 40 height 19
click at [235, 181] on input "False" at bounding box center [342, 183] width 6 height 5
radio input "true"
click at [235, 263] on label "True" at bounding box center [304, 271] width 40 height 19
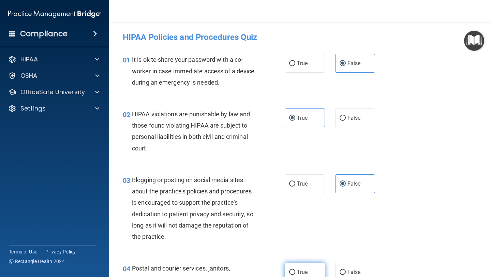
click at [235, 263] on input "True" at bounding box center [292, 271] width 6 height 5
radio input "true"
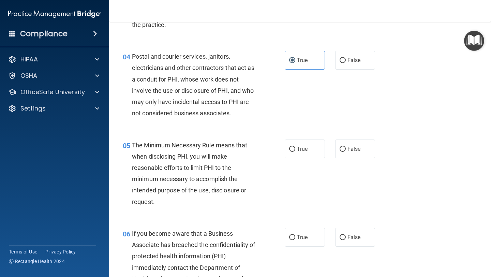
scroll to position [258, 0]
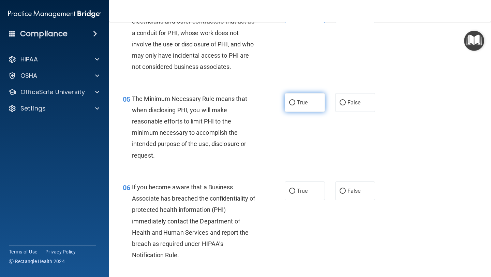
click at [235, 103] on span "True" at bounding box center [302, 102] width 11 height 6
click at [235, 103] on input "True" at bounding box center [292, 102] width 6 height 5
radio input "true"
click at [235, 190] on input "False" at bounding box center [342, 190] width 6 height 5
radio input "true"
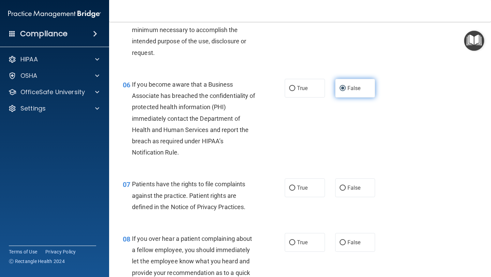
scroll to position [362, 0]
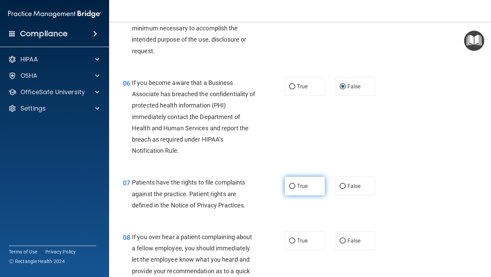
click at [235, 185] on span "True" at bounding box center [302, 186] width 11 height 6
click at [235, 185] on input "True" at bounding box center [292, 186] width 6 height 5
radio input "true"
click at [235, 243] on span "False" at bounding box center [353, 240] width 13 height 6
click at [235, 243] on input "False" at bounding box center [342, 240] width 6 height 5
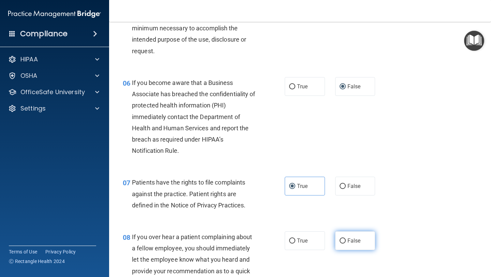
radio input "true"
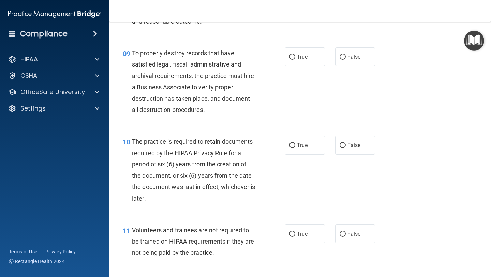
scroll to position [623, 0]
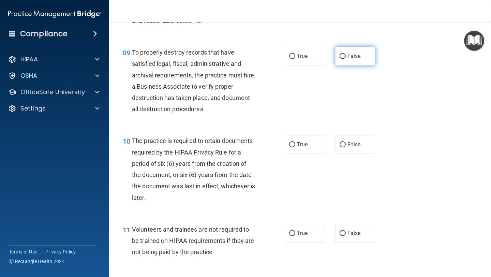
click at [235, 61] on label "False" at bounding box center [355, 56] width 40 height 19
click at [235, 59] on input "False" at bounding box center [342, 56] width 6 height 5
radio input "true"
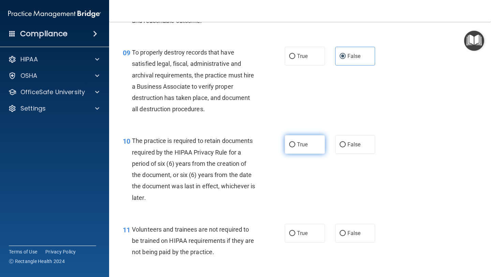
click at [235, 148] on label "True" at bounding box center [304, 144] width 40 height 19
click at [235, 147] on input "True" at bounding box center [292, 144] width 6 height 5
radio input "true"
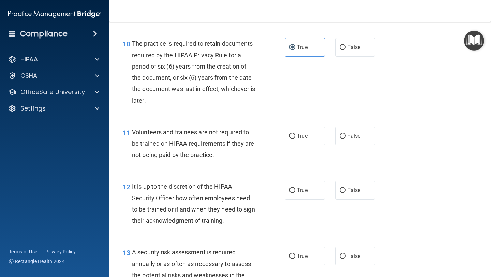
scroll to position [724, 0]
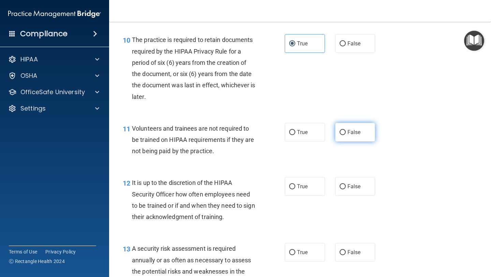
click at [235, 134] on span "False" at bounding box center [353, 132] width 13 height 6
click at [235, 134] on input "False" at bounding box center [342, 132] width 6 height 5
radio input "true"
click at [235, 179] on label "False" at bounding box center [355, 186] width 40 height 19
click at [235, 184] on input "False" at bounding box center [342, 186] width 6 height 5
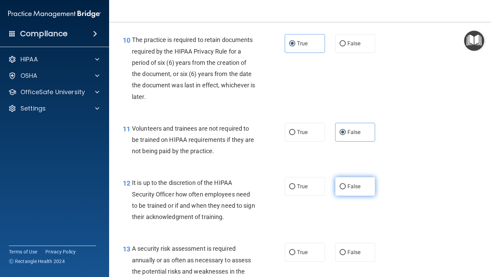
radio input "true"
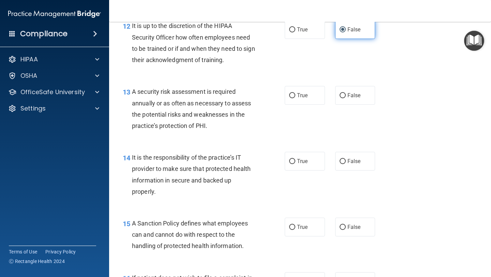
scroll to position [887, 0]
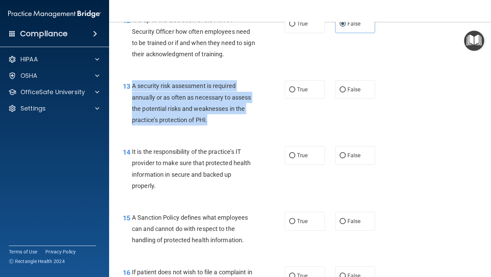
drag, startPoint x: 134, startPoint y: 84, endPoint x: 219, endPoint y: 119, distance: 92.6
click at [219, 119] on div "A security risk assessment is required annually or as often as necessary to ass…" at bounding box center [196, 102] width 129 height 45
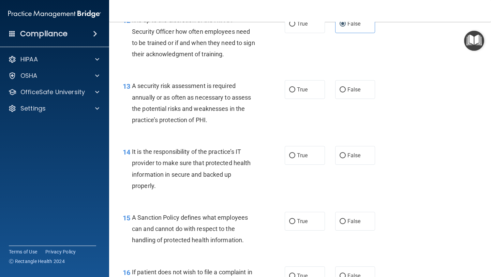
click at [235, 79] on div "13 A security risk assessment is required annually or as often as necessary to …" at bounding box center [300, 105] width 365 height 66
click at [235, 91] on span "True" at bounding box center [302, 89] width 11 height 6
click at [235, 91] on input "True" at bounding box center [292, 89] width 6 height 5
radio input "true"
click at [235, 156] on input "False" at bounding box center [342, 155] width 6 height 5
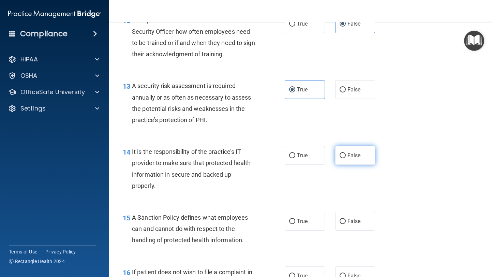
radio input "true"
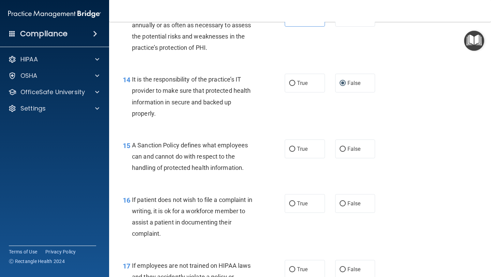
scroll to position [966, 0]
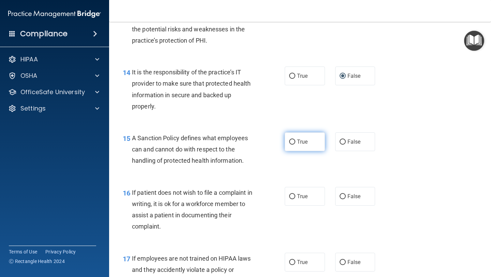
click at [235, 147] on label "True" at bounding box center [304, 141] width 40 height 19
click at [235, 144] on input "True" at bounding box center [292, 141] width 6 height 5
radio input "true"
click at [235, 182] on div "16 If patient does not wish to file a complaint in writing, it is ok for a work…" at bounding box center [300, 211] width 365 height 66
click at [235, 192] on label "True" at bounding box center [304, 196] width 40 height 19
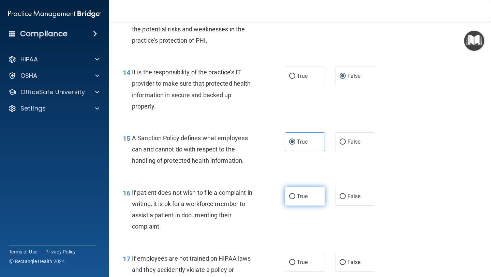
click at [235, 194] on input "True" at bounding box center [292, 196] width 6 height 5
radio input "true"
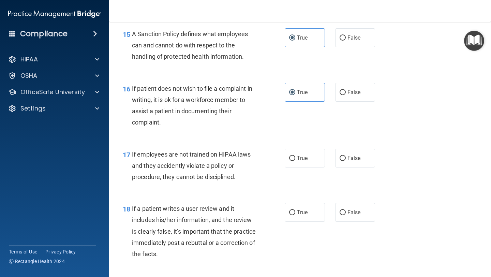
scroll to position [1070, 0]
click at [235, 164] on label "False" at bounding box center [355, 157] width 40 height 19
click at [235, 160] on input "False" at bounding box center [342, 157] width 6 height 5
radio input "true"
click at [235, 208] on span "False" at bounding box center [353, 211] width 13 height 6
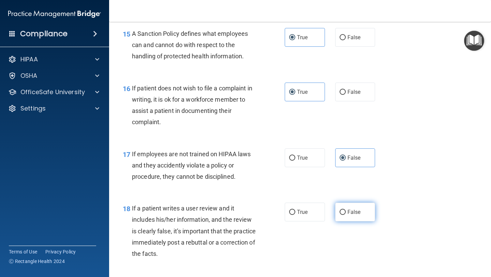
click at [235, 210] on input "False" at bounding box center [342, 212] width 6 height 5
radio input "true"
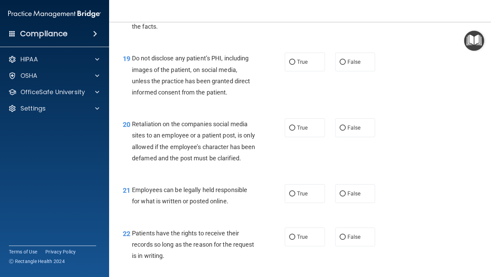
scroll to position [1304, 0]
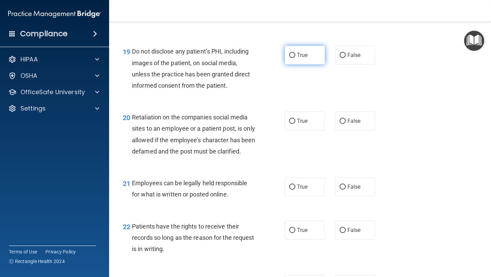
click at [235, 59] on label "True" at bounding box center [304, 55] width 40 height 19
click at [235, 58] on input "True" at bounding box center [292, 55] width 6 height 5
radio input "true"
click at [235, 127] on label "False" at bounding box center [355, 120] width 40 height 19
click at [235, 124] on input "False" at bounding box center [342, 121] width 6 height 5
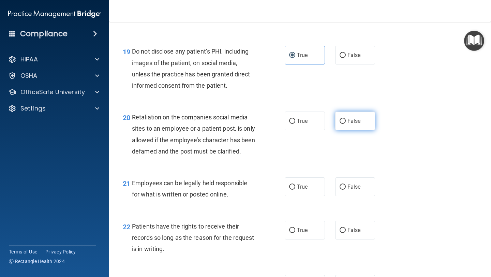
radio input "true"
click at [235, 195] on label "True" at bounding box center [304, 186] width 40 height 19
click at [235, 189] on input "True" at bounding box center [292, 186] width 6 height 5
radio input "true"
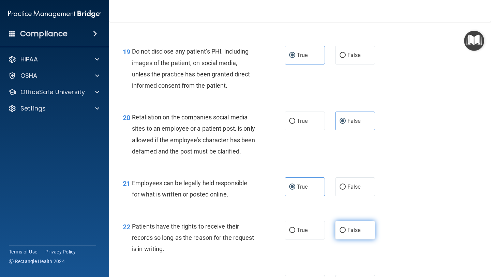
click at [235, 233] on span "False" at bounding box center [353, 230] width 13 height 6
click at [235, 233] on input "False" at bounding box center [342, 230] width 6 height 5
radio input "true"
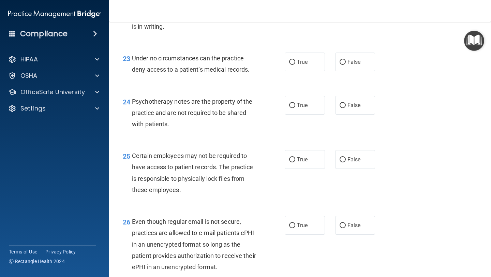
scroll to position [1529, 0]
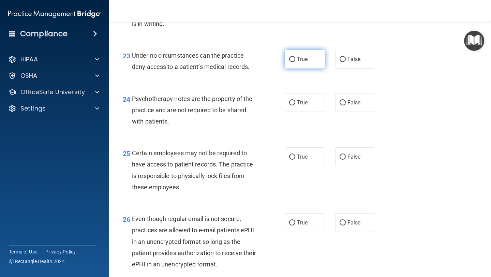
click at [235, 68] on label "True" at bounding box center [304, 59] width 40 height 19
click at [235, 62] on input "True" at bounding box center [292, 59] width 6 height 5
radio input "true"
click at [235, 110] on label "False" at bounding box center [355, 102] width 40 height 19
click at [235, 105] on input "False" at bounding box center [342, 102] width 6 height 5
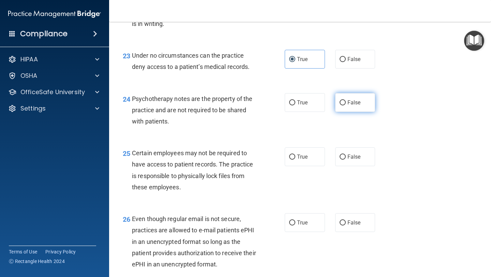
radio input "true"
click at [235, 160] on span "False" at bounding box center [353, 156] width 13 height 6
click at [235, 159] on input "False" at bounding box center [342, 156] width 6 height 5
radio input "true"
click at [235, 68] on label "False" at bounding box center [355, 59] width 40 height 19
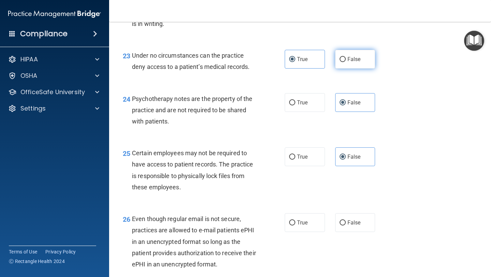
click at [235, 62] on input "False" at bounding box center [342, 59] width 6 height 5
radio input "true"
radio input "false"
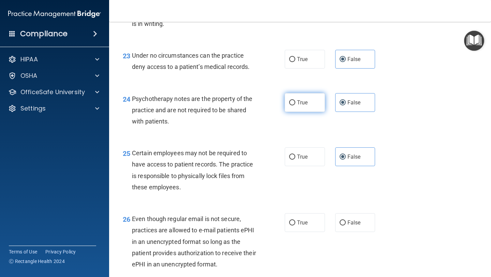
click at [235, 112] on label "True" at bounding box center [304, 102] width 40 height 19
click at [235, 105] on input "True" at bounding box center [292, 102] width 6 height 5
radio input "true"
radio input "false"
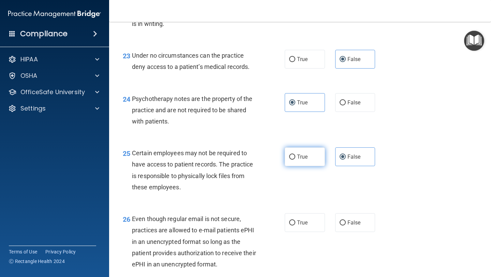
click at [235, 160] on span "True" at bounding box center [302, 156] width 11 height 6
click at [235, 159] on input "True" at bounding box center [292, 156] width 6 height 5
radio input "true"
radio input "false"
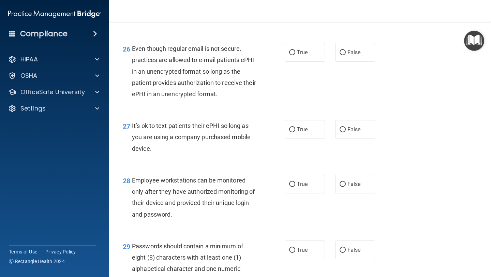
scroll to position [1699, 0]
click at [235, 62] on label "True" at bounding box center [304, 52] width 40 height 19
click at [235, 56] on input "True" at bounding box center [292, 52] width 6 height 5
radio input "true"
click at [235, 139] on label "False" at bounding box center [355, 129] width 40 height 19
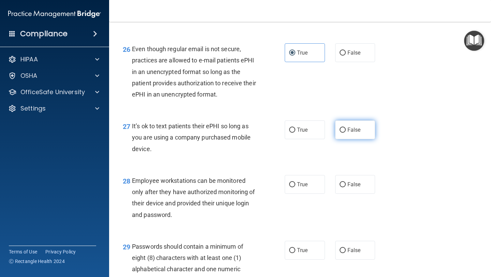
click at [235, 133] on input "False" at bounding box center [342, 129] width 6 height 5
radio input "true"
click at [235, 187] on span "False" at bounding box center [353, 184] width 13 height 6
click at [235, 187] on input "False" at bounding box center [342, 184] width 6 height 5
radio input "true"
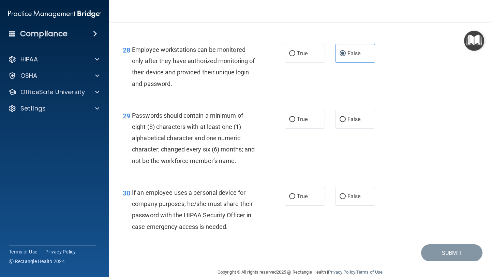
scroll to position [1831, 0]
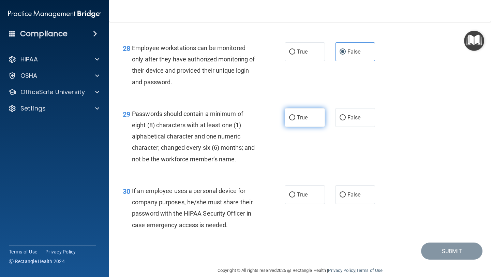
click at [235, 121] on span "True" at bounding box center [302, 117] width 11 height 6
click at [235, 120] on input "True" at bounding box center [292, 117] width 6 height 5
radio input "true"
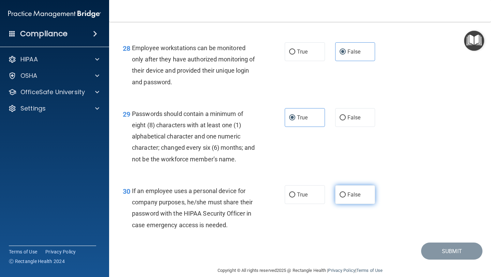
click at [235, 198] on span "False" at bounding box center [353, 194] width 13 height 6
click at [235, 197] on input "False" at bounding box center [342, 194] width 6 height 5
radio input "true"
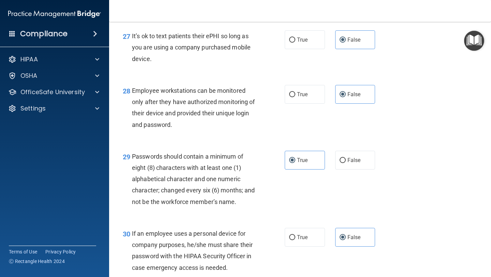
scroll to position [1853, 0]
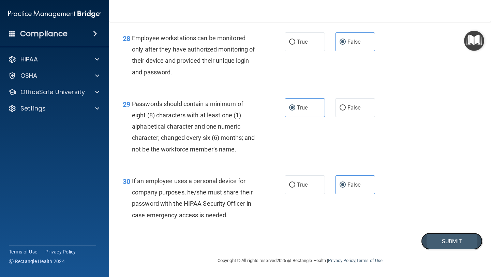
click at [235, 241] on button "Submit" at bounding box center [451, 240] width 61 height 17
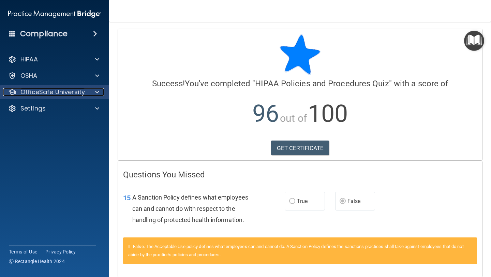
click at [55, 94] on p "OfficeSafe University" at bounding box center [52, 92] width 64 height 8
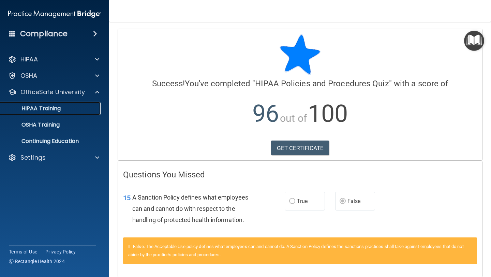
click at [54, 108] on p "HIPAA Training" at bounding box center [32, 108] width 56 height 7
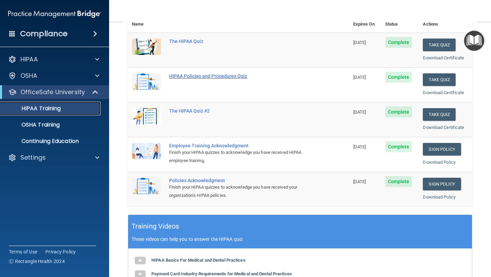
scroll to position [88, 0]
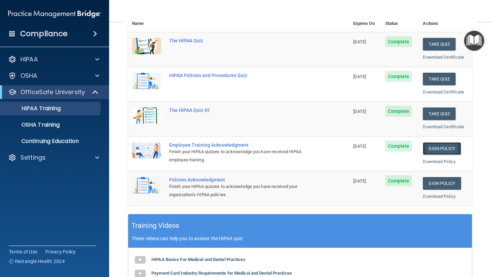
click at [235, 149] on link "Sign Policy" at bounding box center [441, 148] width 38 height 13
click at [235, 184] on link "Sign Policy" at bounding box center [441, 183] width 38 height 13
click at [235, 186] on link "Sign Policy" at bounding box center [441, 183] width 38 height 13
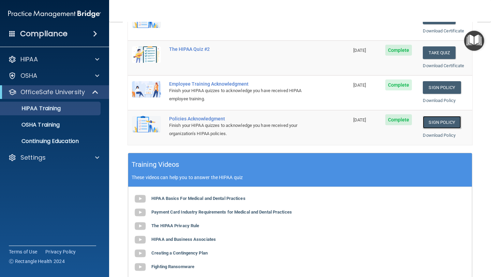
scroll to position [145, 0]
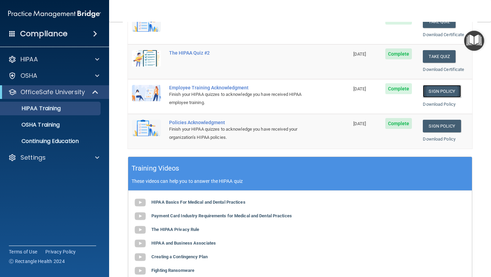
click at [235, 93] on link "Sign Policy" at bounding box center [441, 91] width 38 height 13
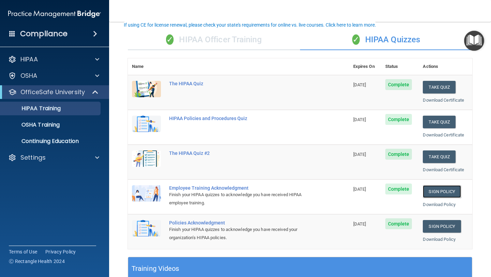
scroll to position [44, 0]
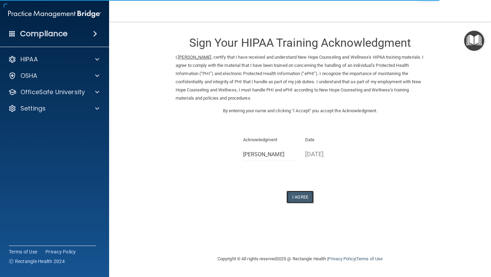
click at [302, 197] on button "I Agree" at bounding box center [299, 196] width 27 height 13
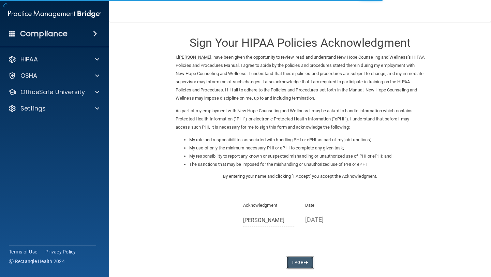
click at [302, 264] on button "I Agree" at bounding box center [299, 262] width 27 height 13
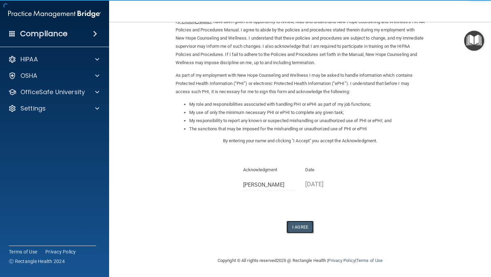
click at [304, 230] on button "I Agree" at bounding box center [299, 226] width 27 height 13
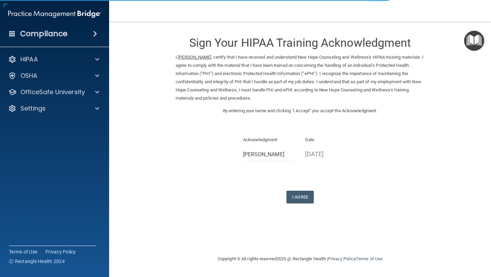
click at [205, 59] on p "I, Kierra Hinton , certify that I have received and understand New Hope Counsel…" at bounding box center [299, 77] width 249 height 49
click at [319, 154] on p "08/28/2025" at bounding box center [331, 153] width 52 height 11
click at [338, 154] on p "08/28/2025" at bounding box center [331, 153] width 52 height 11
click at [301, 196] on button "I Agree" at bounding box center [299, 196] width 27 height 13
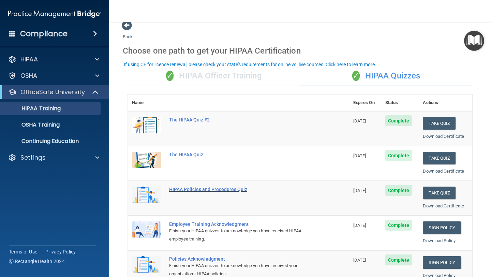
scroll to position [6, 0]
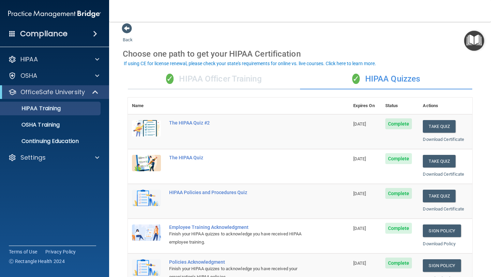
click at [264, 82] on div "✓ HIPAA Officer Training" at bounding box center [214, 79] width 172 height 20
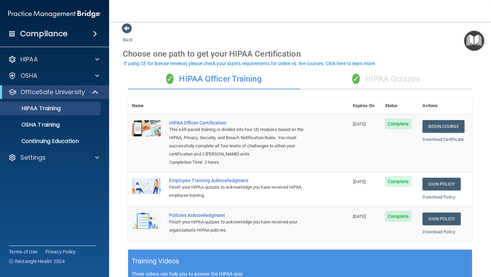
click at [371, 84] on div "✓ HIPAA Quizzes" at bounding box center [386, 79] width 172 height 20
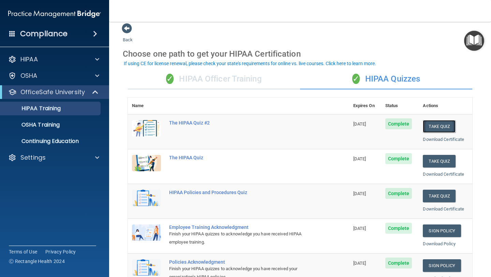
click at [443, 132] on button "Take Quiz" at bounding box center [438, 126] width 33 height 13
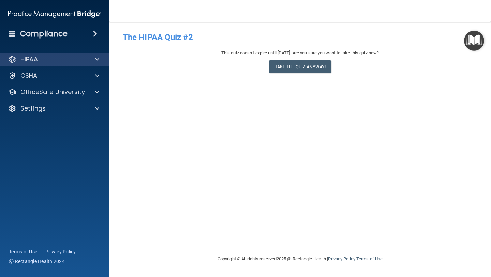
click at [53, 64] on div "HIPAA" at bounding box center [54, 59] width 109 height 14
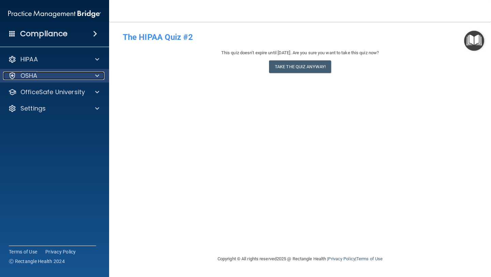
click at [46, 79] on div "OSHA" at bounding box center [45, 76] width 84 height 8
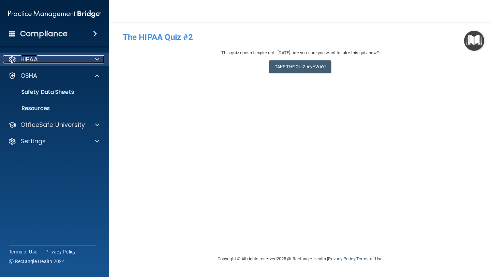
click at [54, 60] on div "HIPAA" at bounding box center [45, 59] width 84 height 8
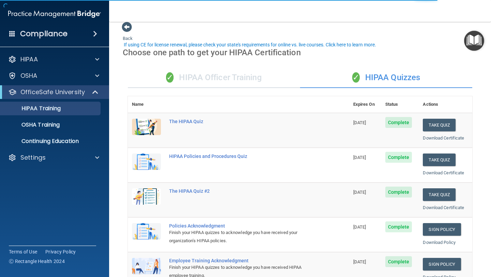
scroll to position [4, 0]
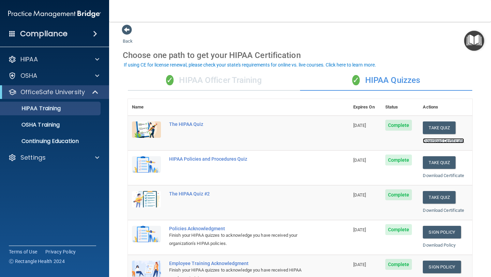
click at [439, 139] on link "Download Certificate" at bounding box center [442, 140] width 41 height 5
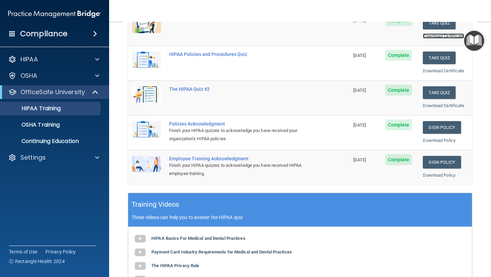
scroll to position [109, 0]
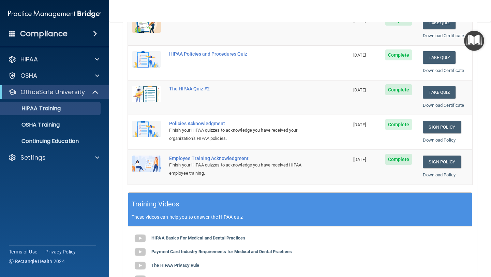
click at [354, 161] on span "[DATE]" at bounding box center [359, 159] width 13 height 5
click at [436, 177] on link "Download Policy" at bounding box center [438, 174] width 33 height 5
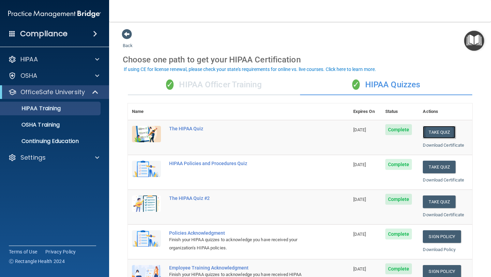
click at [442, 130] on button "Take Quiz" at bounding box center [438, 132] width 33 height 13
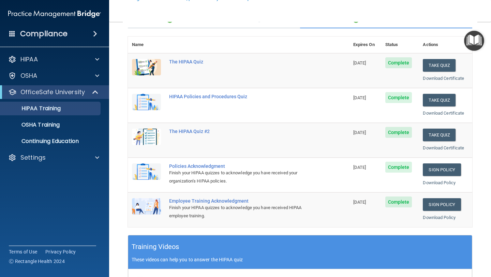
scroll to position [72, 0]
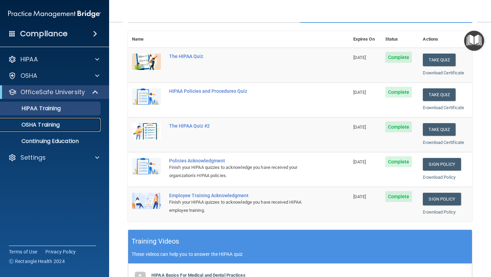
click at [69, 130] on link "OSHA Training" at bounding box center [46, 125] width 107 height 14
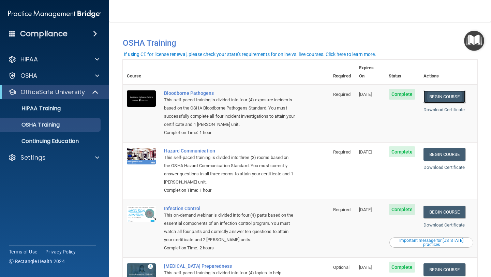
click at [449, 90] on link "Begin Course" at bounding box center [444, 96] width 42 height 13
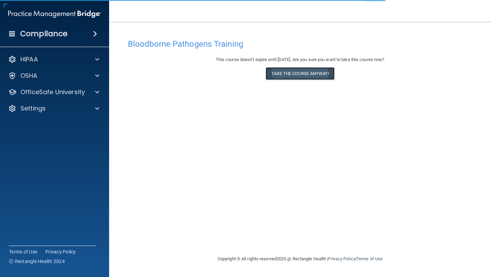
click at [293, 72] on button "Take the course anyway!" at bounding box center [299, 73] width 68 height 13
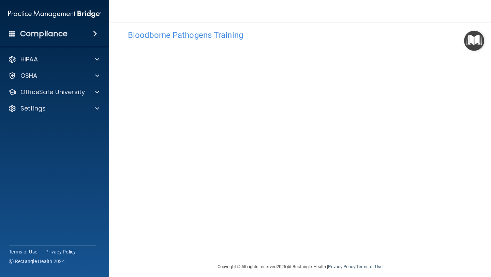
scroll to position [9, 0]
click at [470, 40] on img "Open Resource Center" at bounding box center [474, 41] width 20 height 20
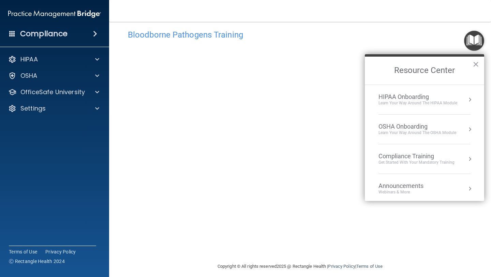
click at [123, 41] on div "Bloodborne Pathogens Training" at bounding box center [300, 34] width 354 height 17
click at [476, 65] on button "×" at bounding box center [475, 64] width 6 height 11
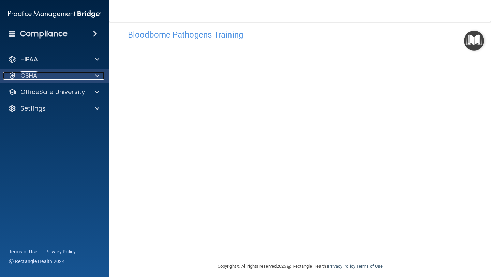
click at [63, 74] on div "OSHA" at bounding box center [45, 76] width 84 height 8
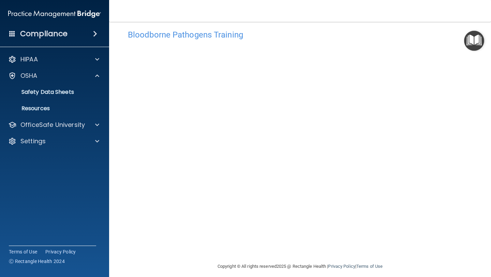
click at [70, 132] on div "HIPAA Documents and Policies Report an Incident Business Associates Emergency P…" at bounding box center [54, 102] width 109 height 104
click at [70, 129] on div "OfficeSafe University" at bounding box center [54, 125] width 109 height 14
click at [94, 126] on div at bounding box center [96, 125] width 17 height 8
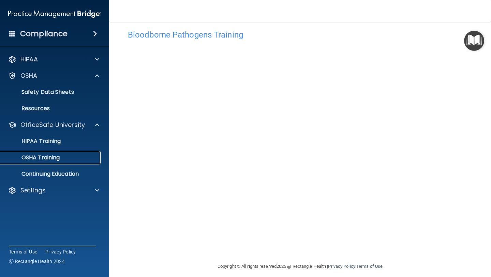
click at [71, 160] on div "OSHA Training" at bounding box center [50, 157] width 93 height 7
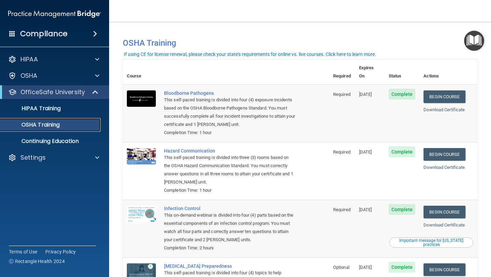
scroll to position [58, 0]
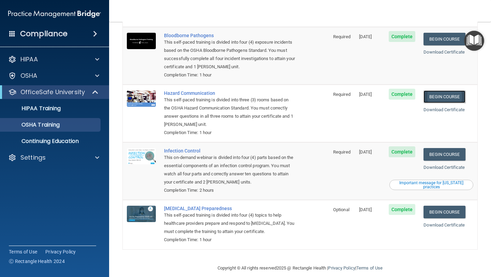
click at [456, 90] on link "Begin Course" at bounding box center [444, 96] width 42 height 13
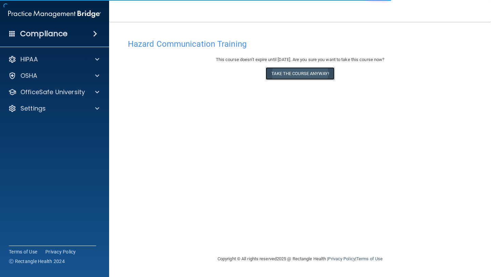
click at [292, 73] on button "Take the course anyway!" at bounding box center [299, 73] width 68 height 13
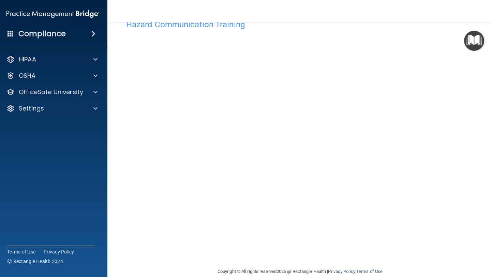
scroll to position [30, 0]
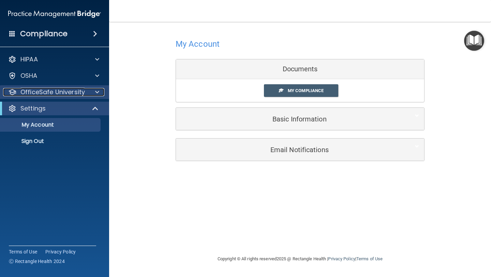
click at [84, 91] on p "OfficeSafe University" at bounding box center [52, 92] width 64 height 8
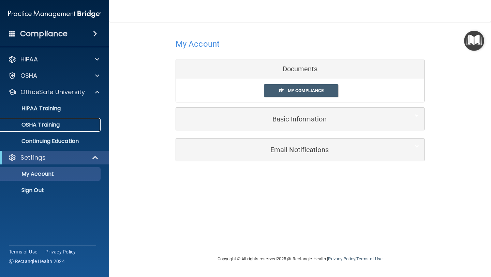
click at [64, 125] on div "OSHA Training" at bounding box center [50, 124] width 93 height 7
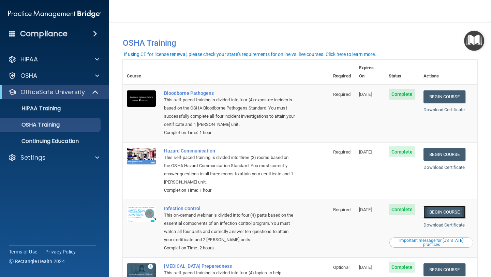
click at [447, 206] on link "Begin Course" at bounding box center [444, 211] width 42 height 13
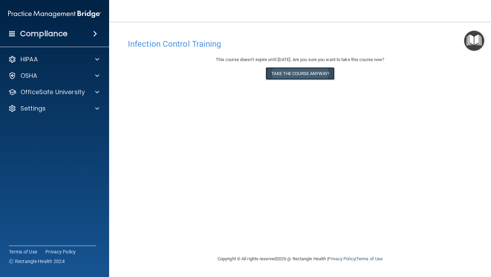
click at [302, 73] on button "Take the course anyway!" at bounding box center [299, 73] width 68 height 13
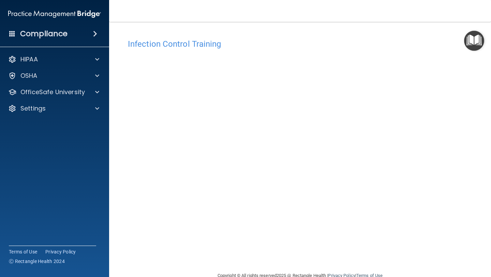
scroll to position [15, 0]
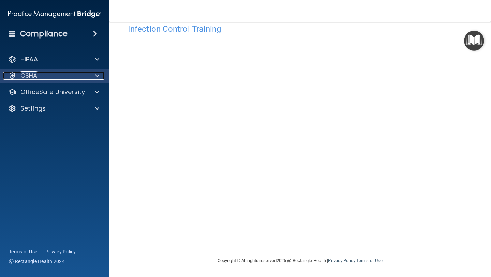
click at [69, 77] on div "OSHA" at bounding box center [45, 76] width 84 height 8
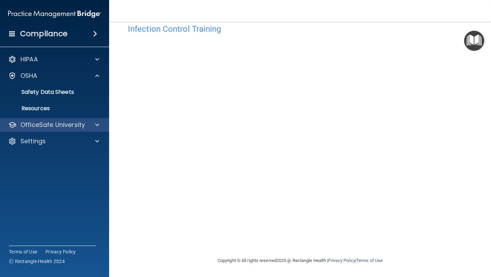
click at [66, 131] on div "OfficeSafe University" at bounding box center [54, 125] width 109 height 14
click at [88, 123] on div at bounding box center [96, 125] width 17 height 8
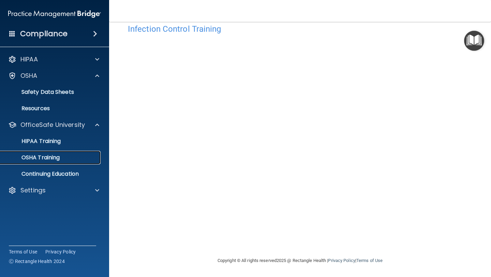
click at [80, 158] on div "OSHA Training" at bounding box center [50, 157] width 93 height 7
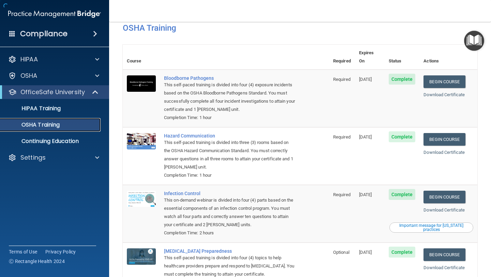
scroll to position [58, 0]
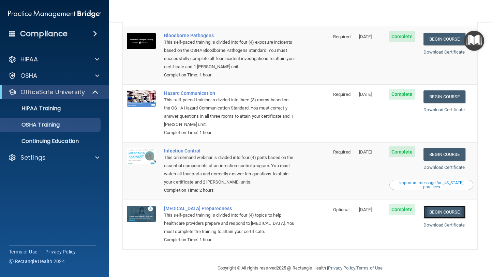
click at [450, 205] on link "Begin Course" at bounding box center [444, 211] width 42 height 13
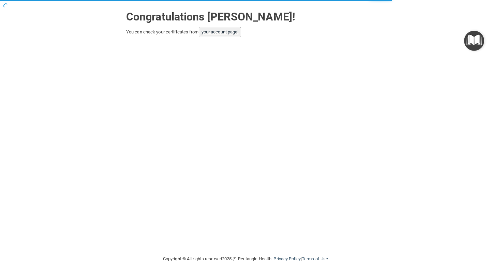
click at [212, 29] on button "your account page!" at bounding box center [220, 32] width 43 height 10
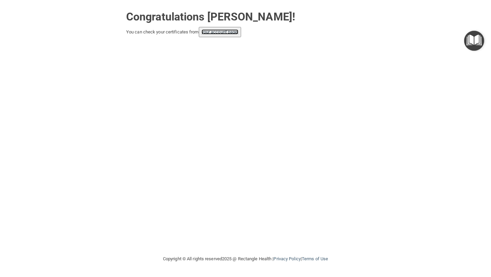
click at [222, 33] on link "your account page!" at bounding box center [219, 31] width 37 height 5
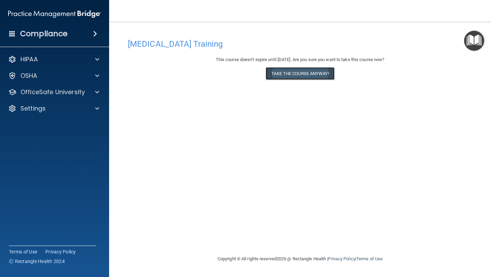
click at [306, 74] on button "Take the course anyway!" at bounding box center [299, 73] width 68 height 13
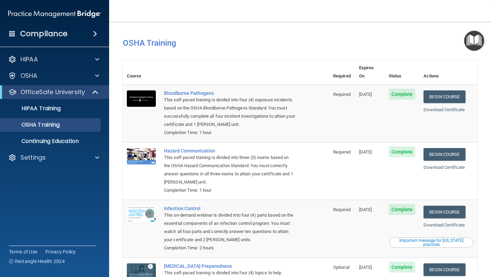
scroll to position [58, 0]
